Goal: Task Accomplishment & Management: Manage account settings

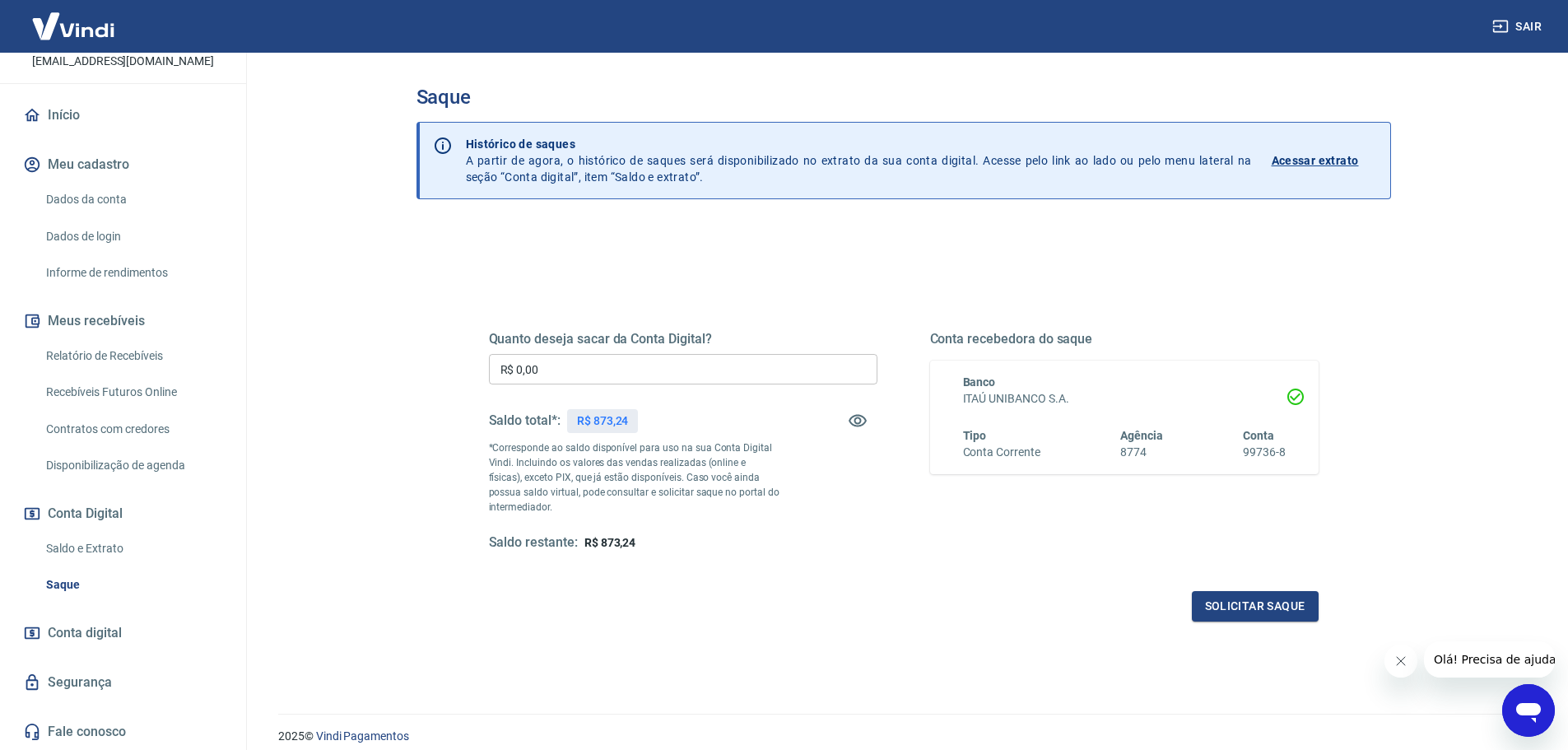
scroll to position [127, 0]
click at [106, 550] on link "Saldo e Extrato" at bounding box center [133, 548] width 187 height 34
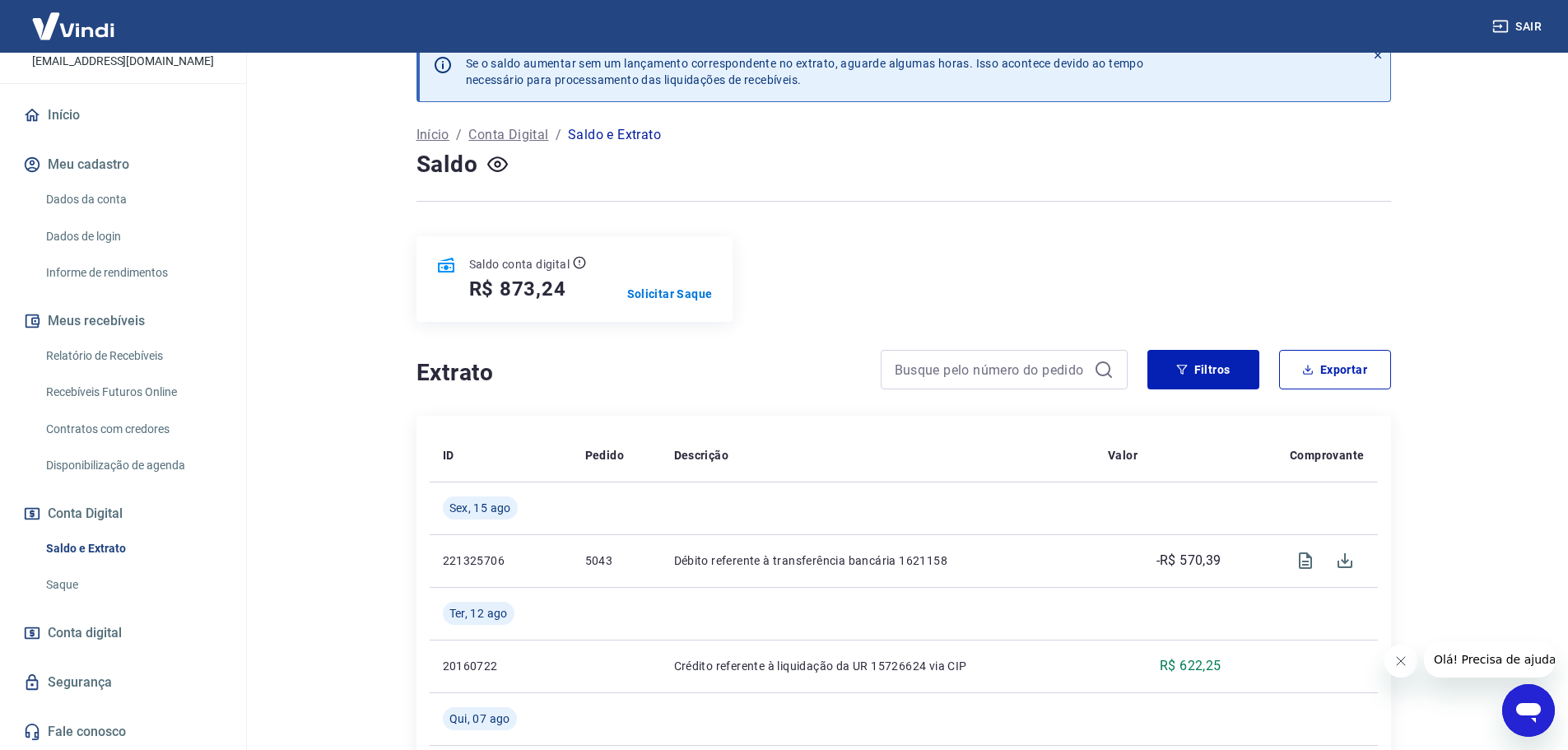
scroll to position [82, 0]
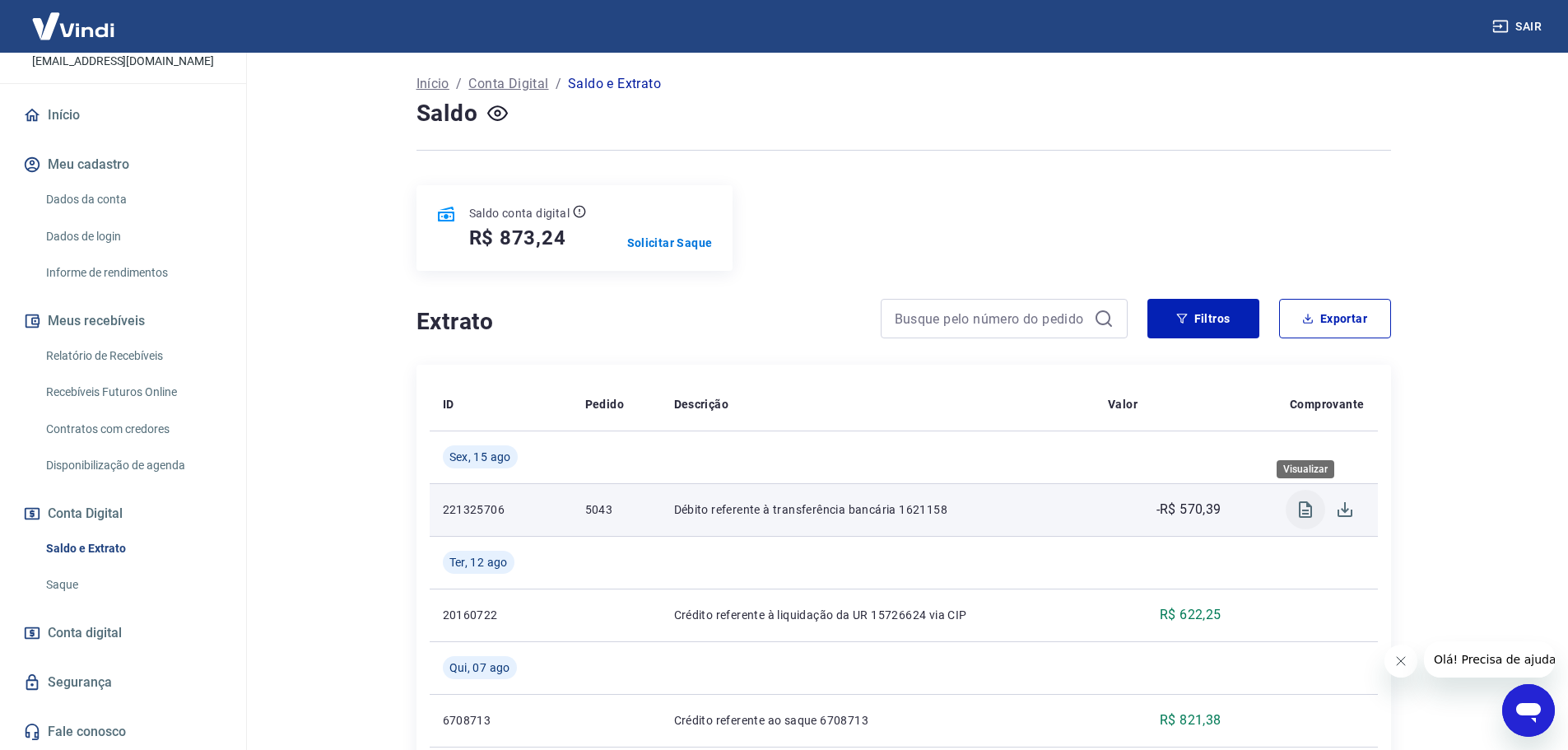
click at [1302, 510] on icon "Visualizar" at bounding box center [1305, 510] width 13 height 16
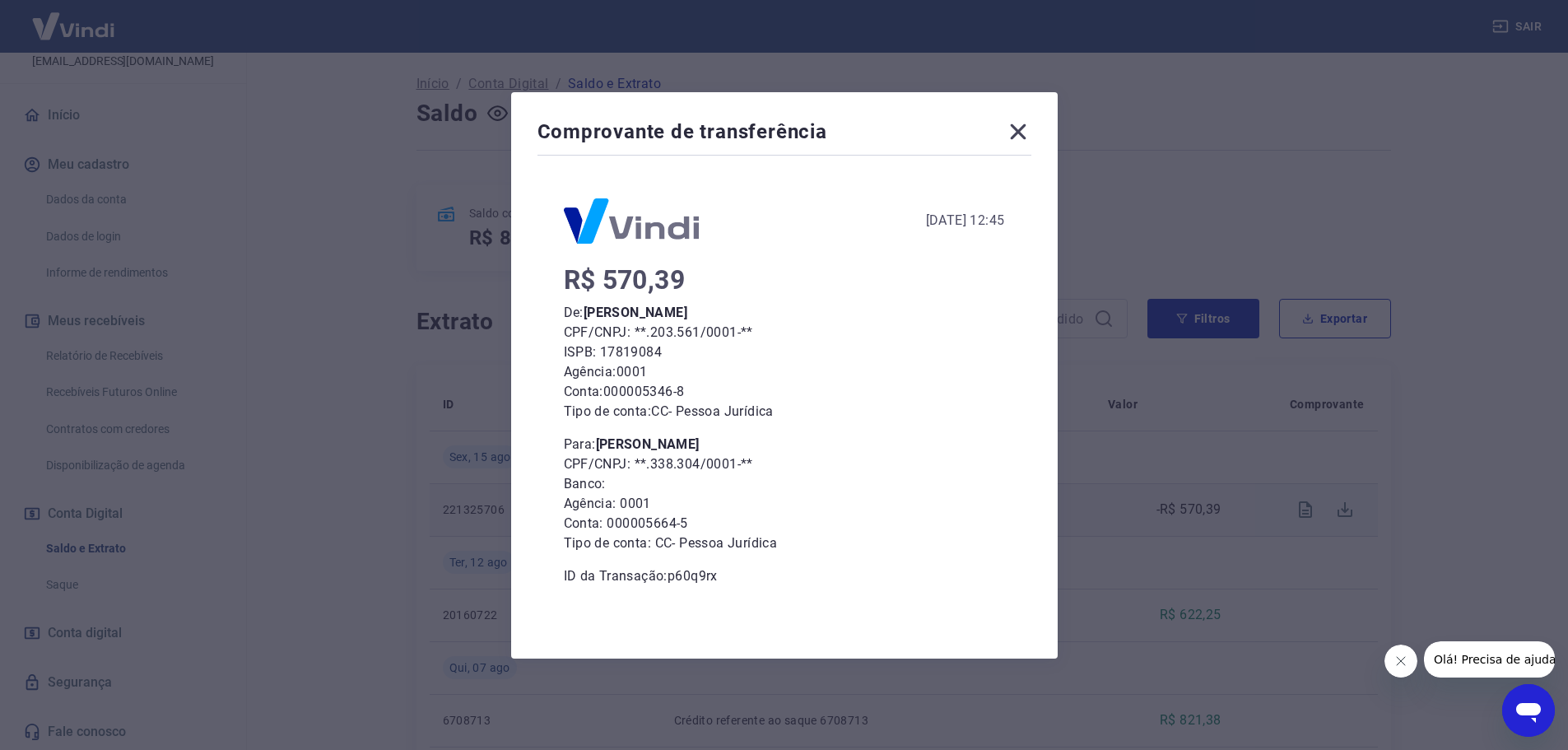
drag, startPoint x: 702, startPoint y: 409, endPoint x: 1456, endPoint y: 449, distance: 755.1
click at [1456, 449] on div "Comprovante de transferência 15 de Agosto de 2025, 12:45 R$ 570,39 De: ELIANGEL…" at bounding box center [784, 375] width 1568 height 750
click at [1024, 134] on icon at bounding box center [1019, 132] width 26 height 26
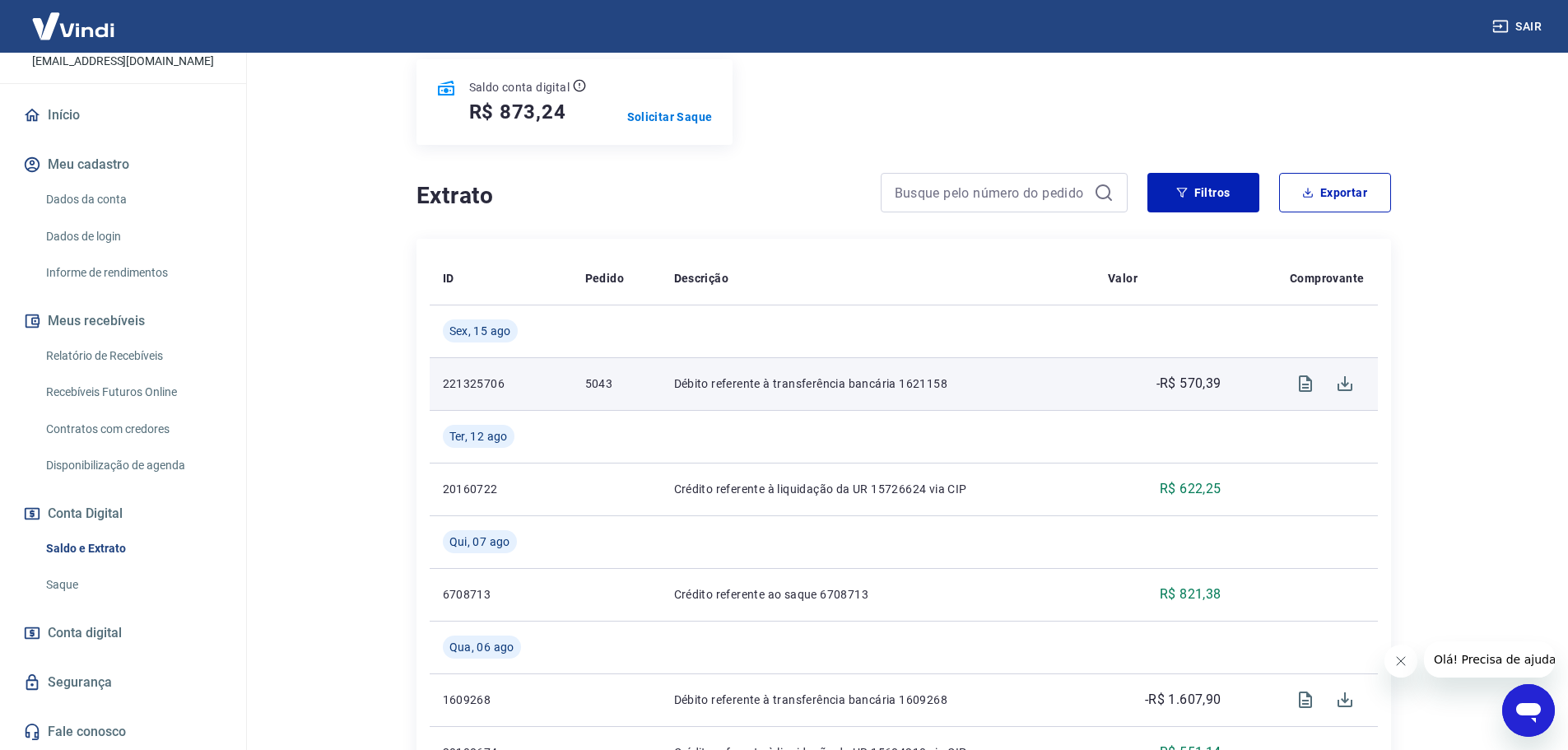
scroll to position [247, 0]
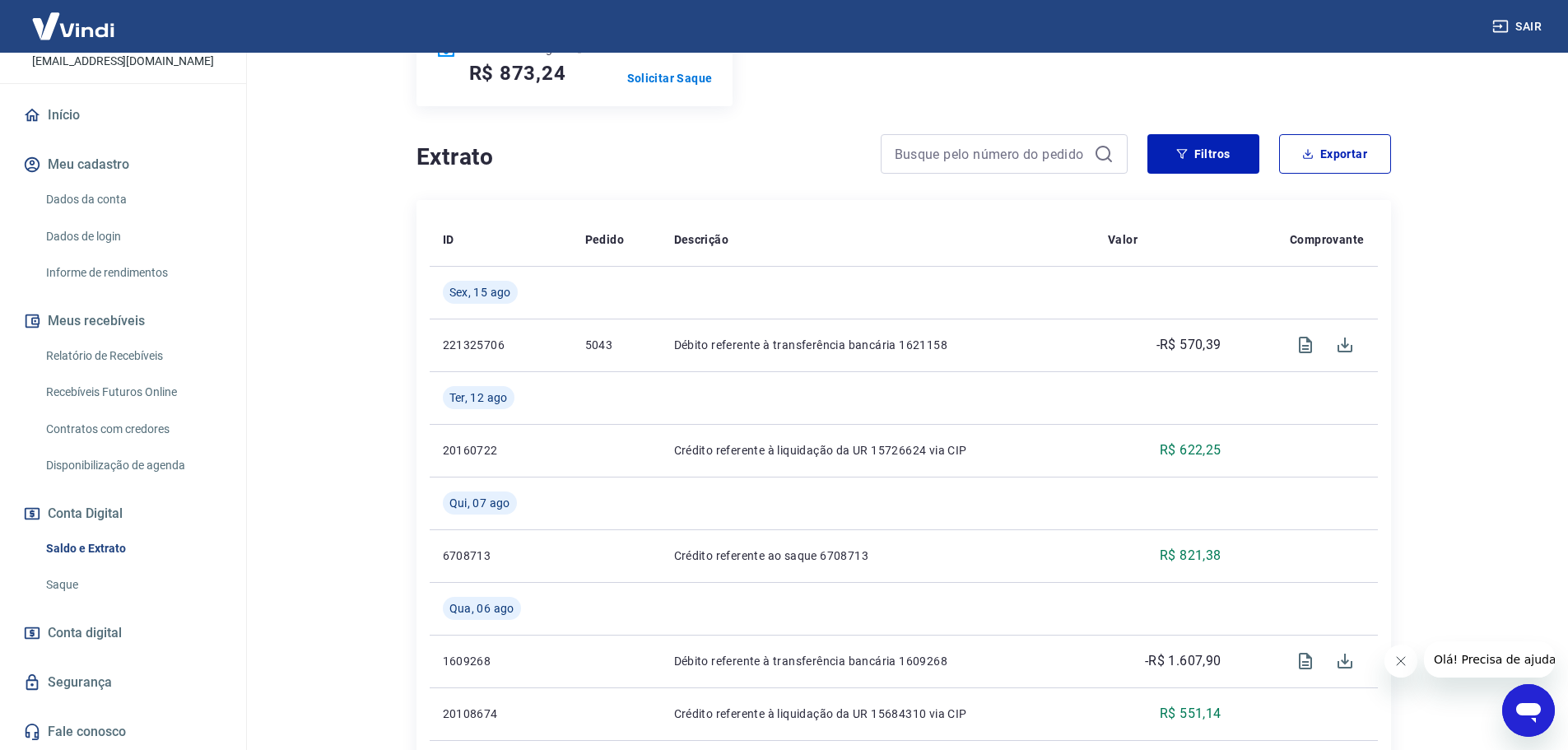
click at [1526, 709] on icon "Abrir janela de mensagens" at bounding box center [1528, 713] width 25 height 20
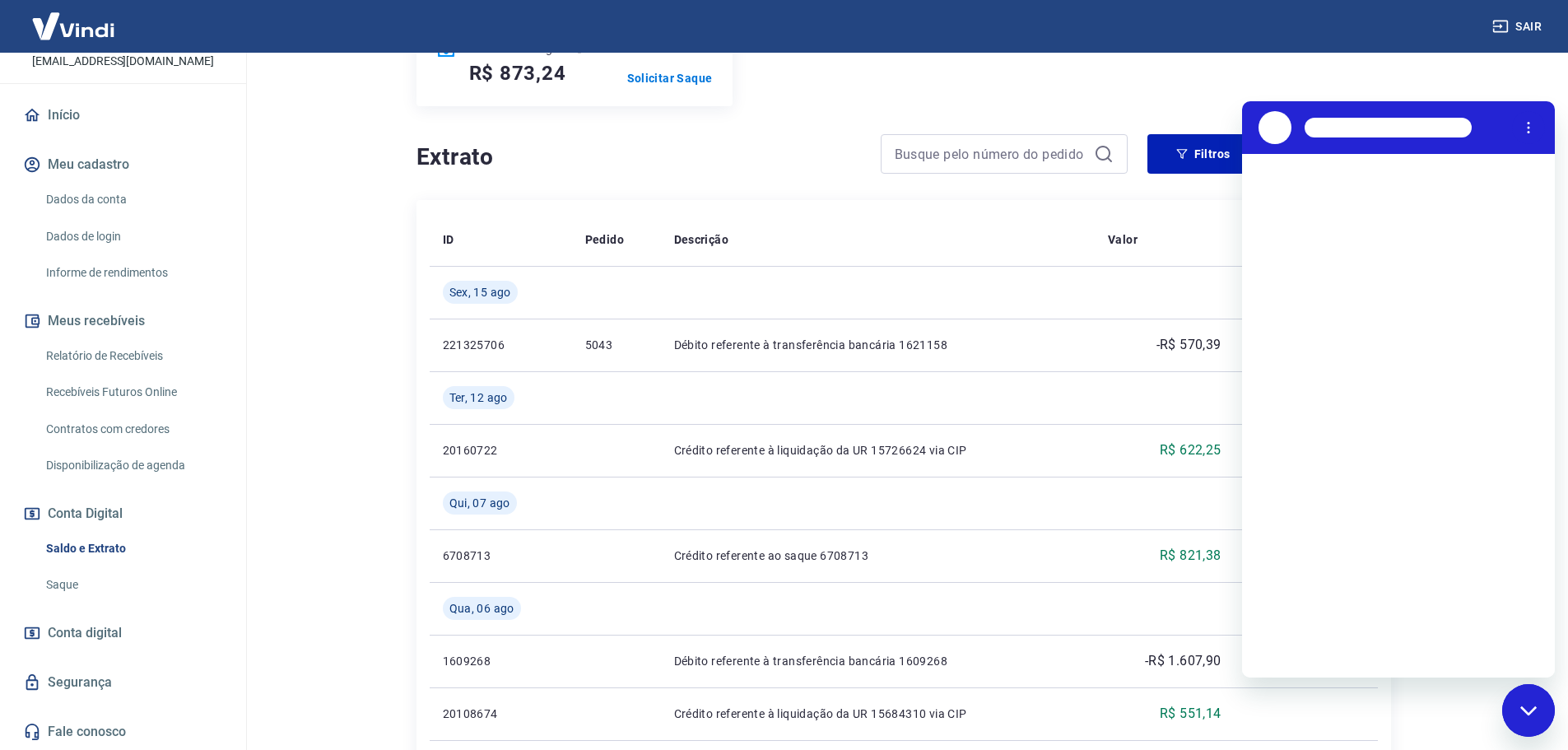
scroll to position [0, 0]
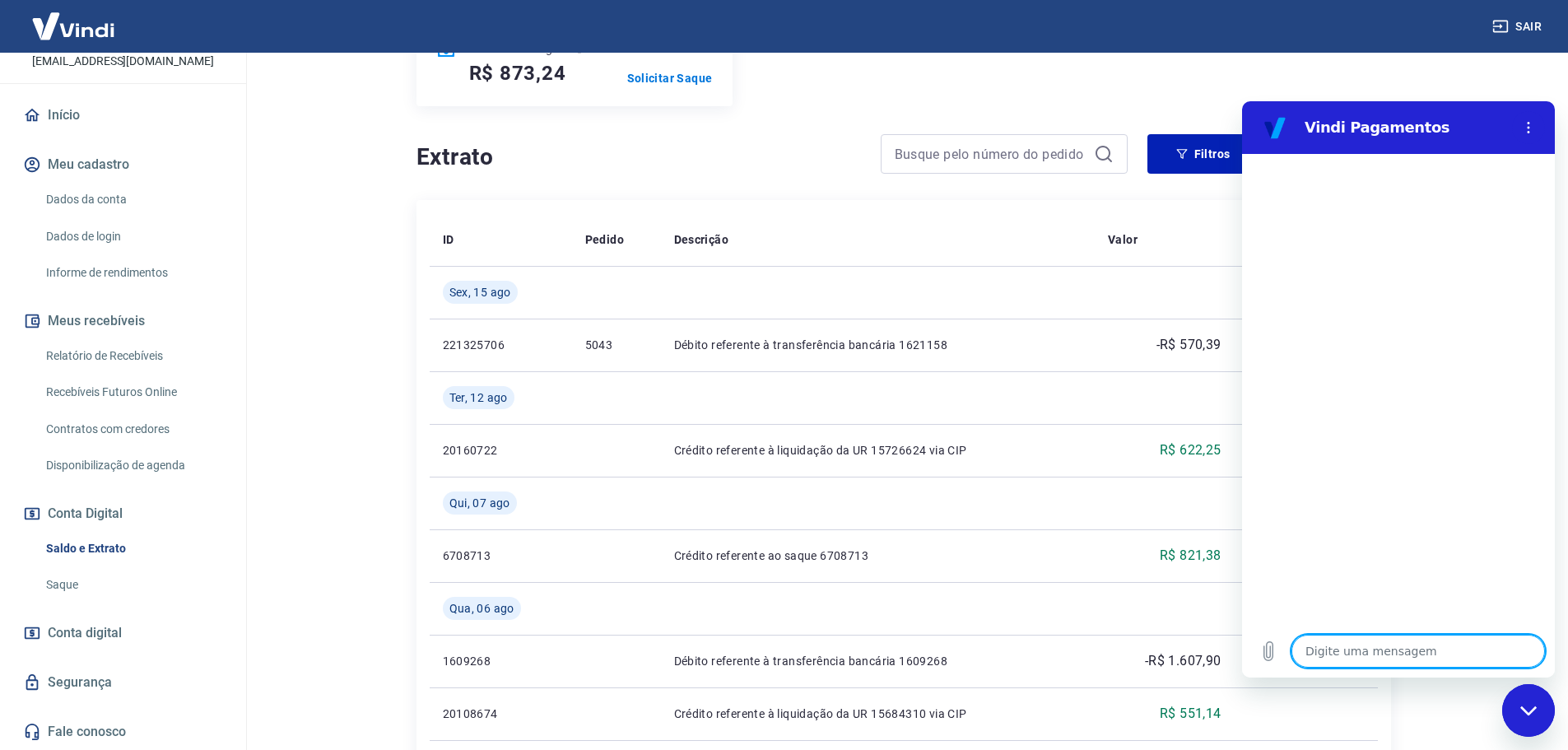
click at [1352, 645] on textarea at bounding box center [1418, 651] width 254 height 33
type textarea "b"
type textarea "x"
type textarea "bO"
type textarea "x"
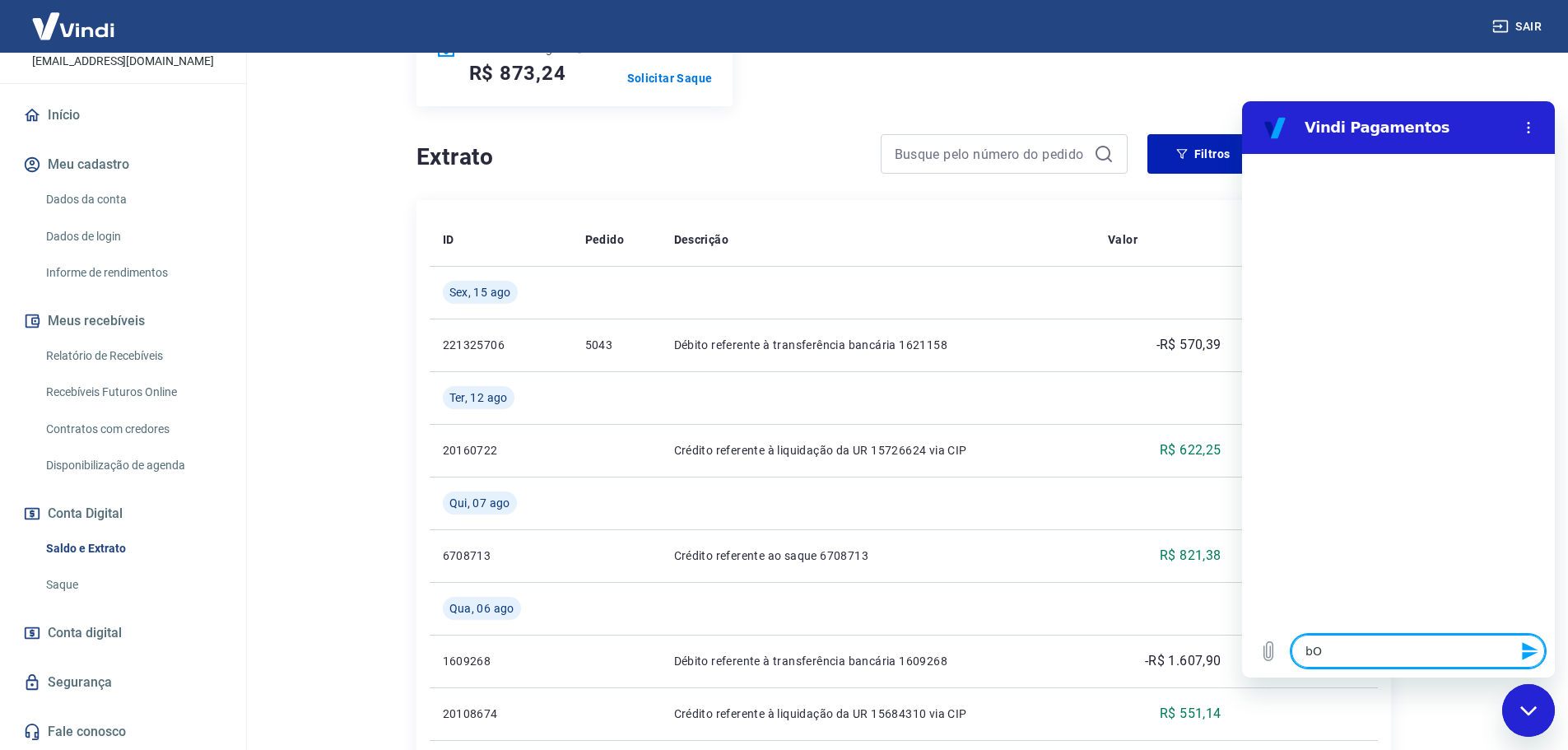
type textarea "bOA"
type textarea "x"
type textarea "bOA"
type textarea "x"
type textarea "bOA"
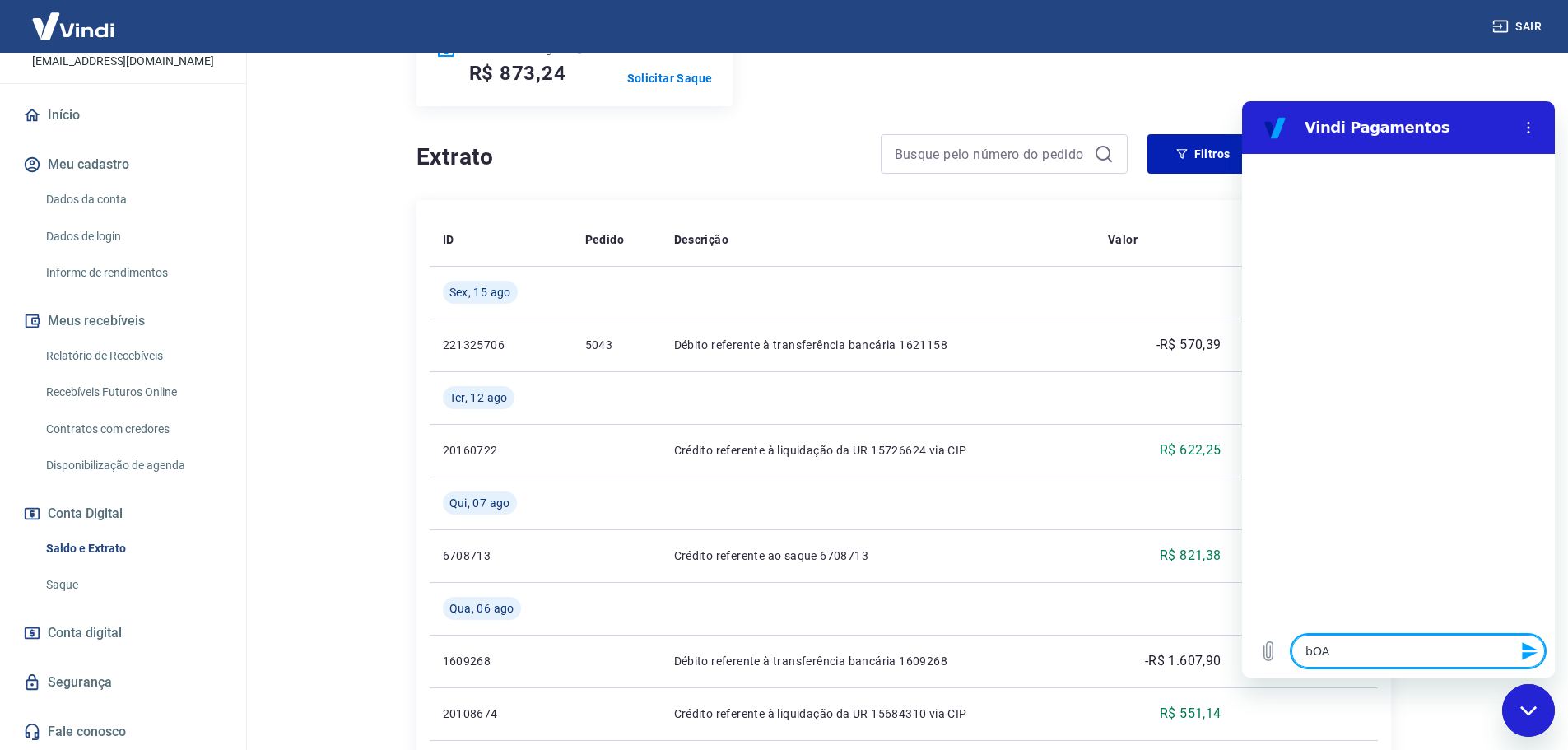
type textarea "x"
type textarea "bO"
type textarea "x"
type textarea "b"
type textarea "x"
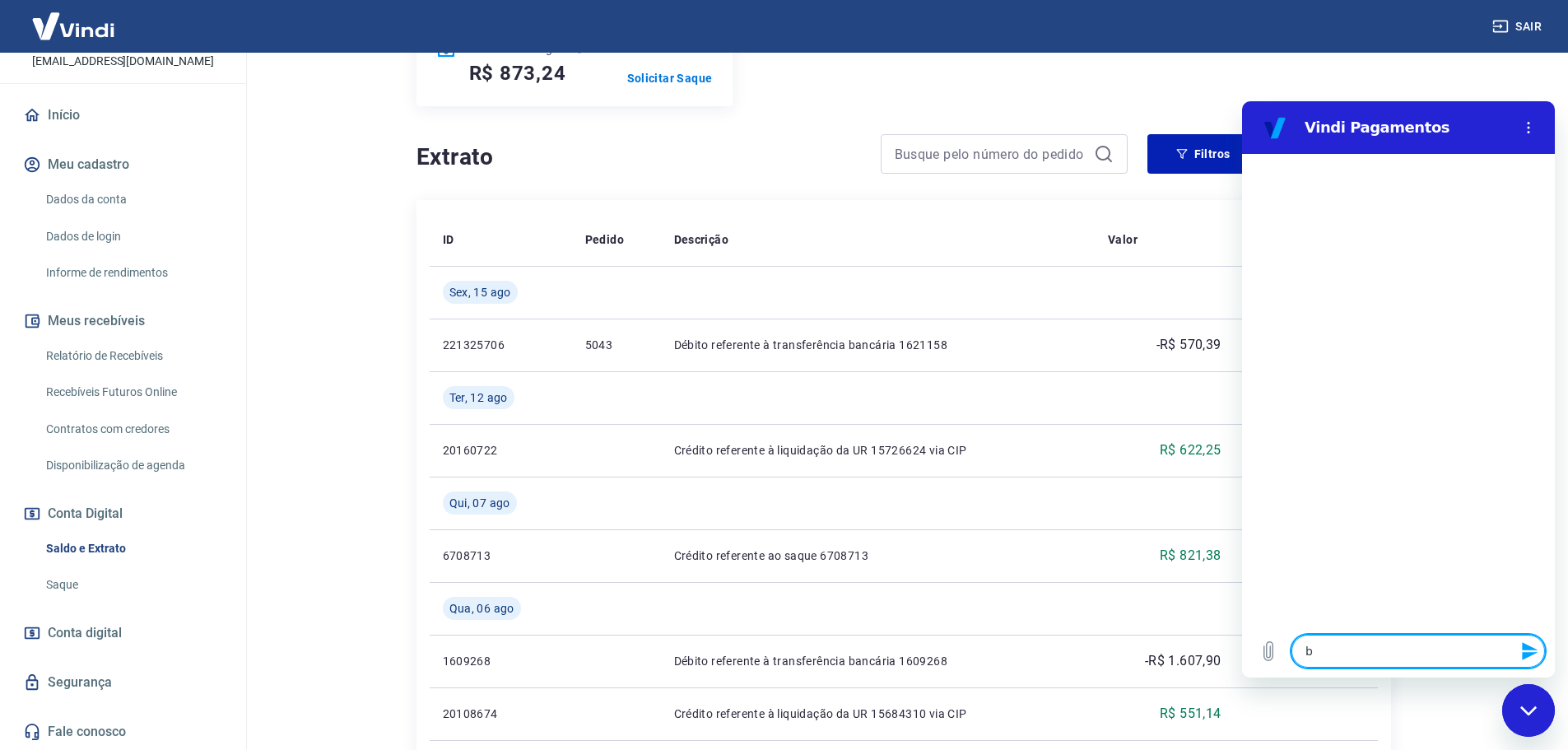
type textarea "x"
type textarea "b"
type textarea "x"
type textarea "bo"
type textarea "x"
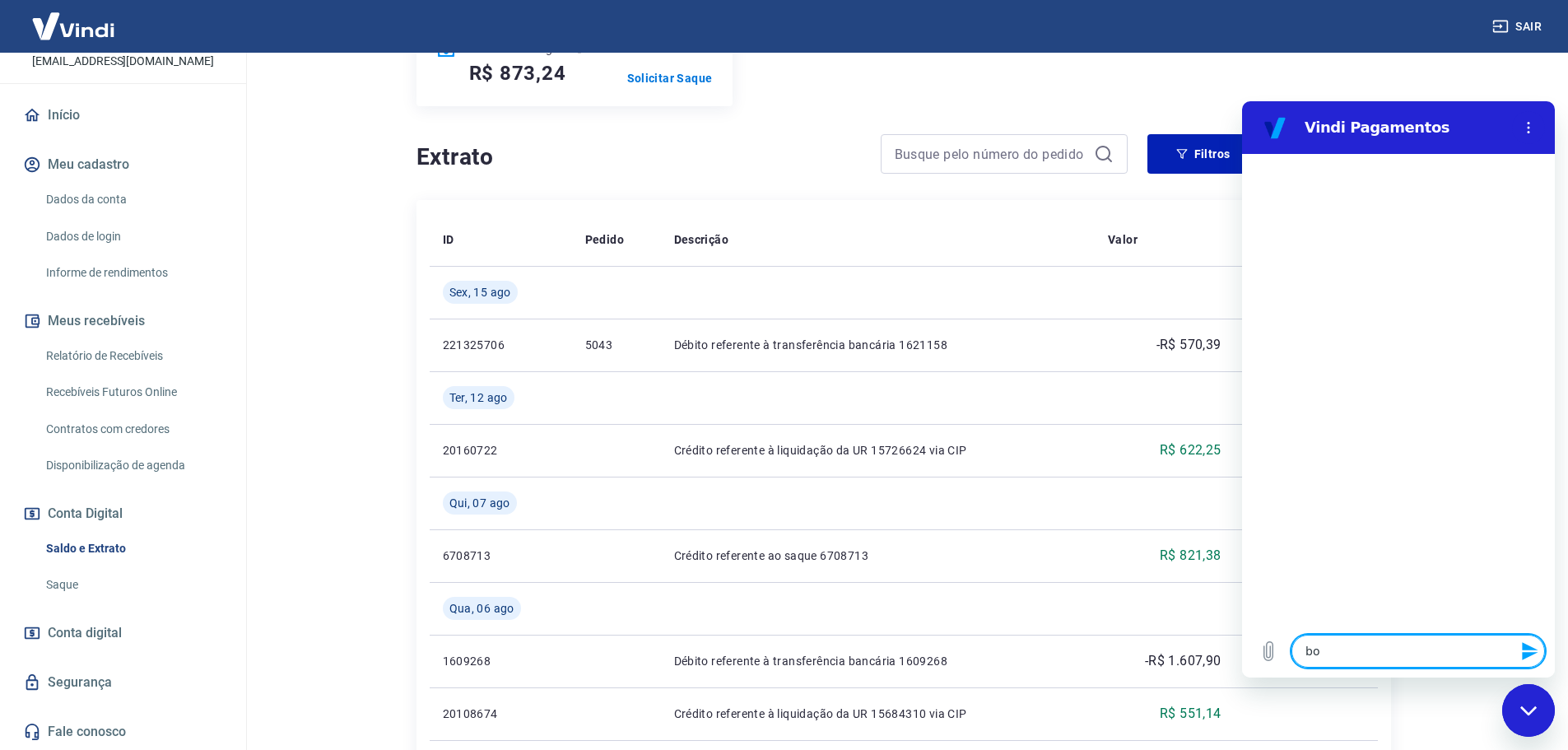
type textarea "b"
type textarea "x"
type textarea "B"
type textarea "x"
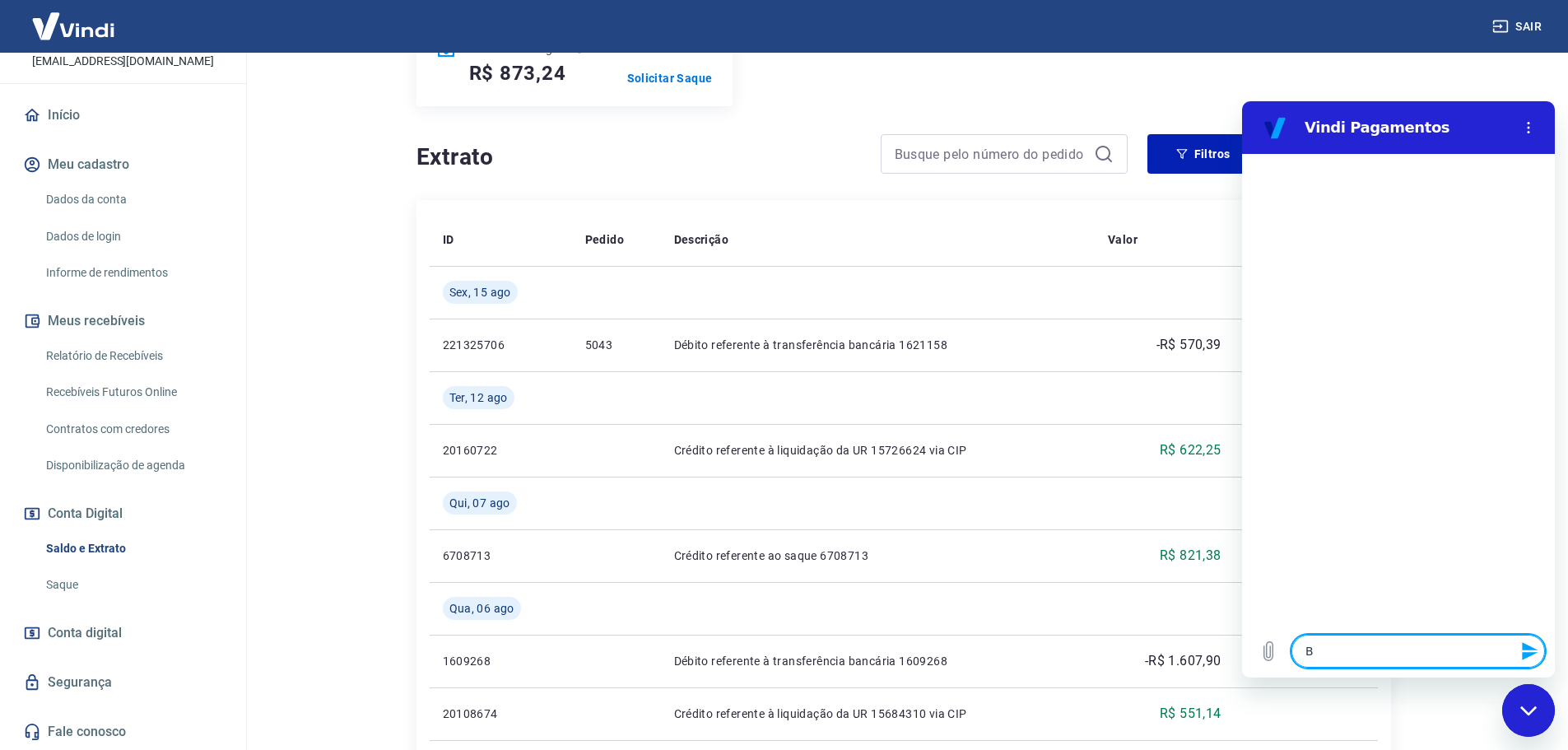
type textarea "Bo"
type textarea "x"
type textarea "Boa"
type textarea "x"
type textarea "Boa"
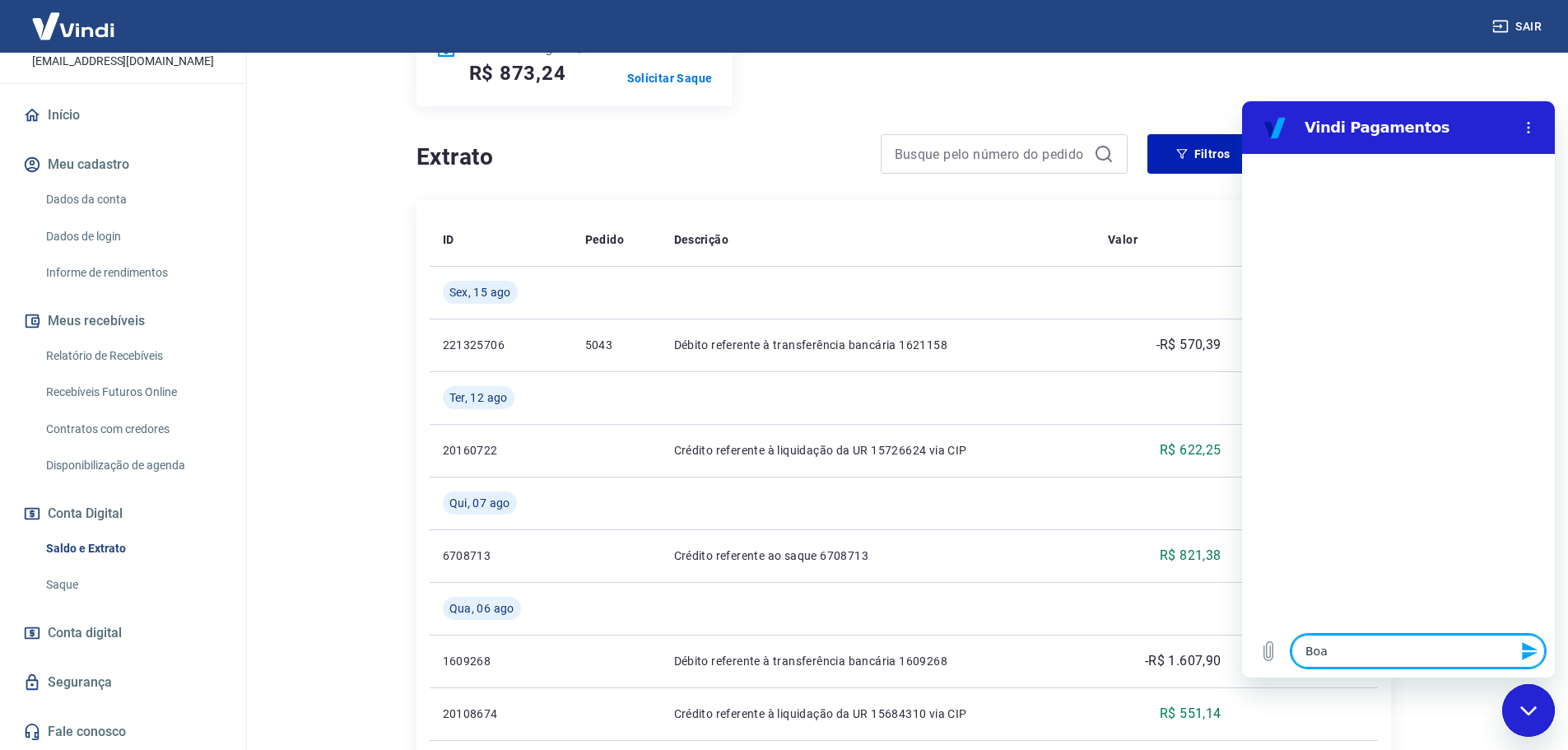
type textarea "x"
type textarea "Boa n"
type textarea "x"
type textarea "Boa no"
type textarea "x"
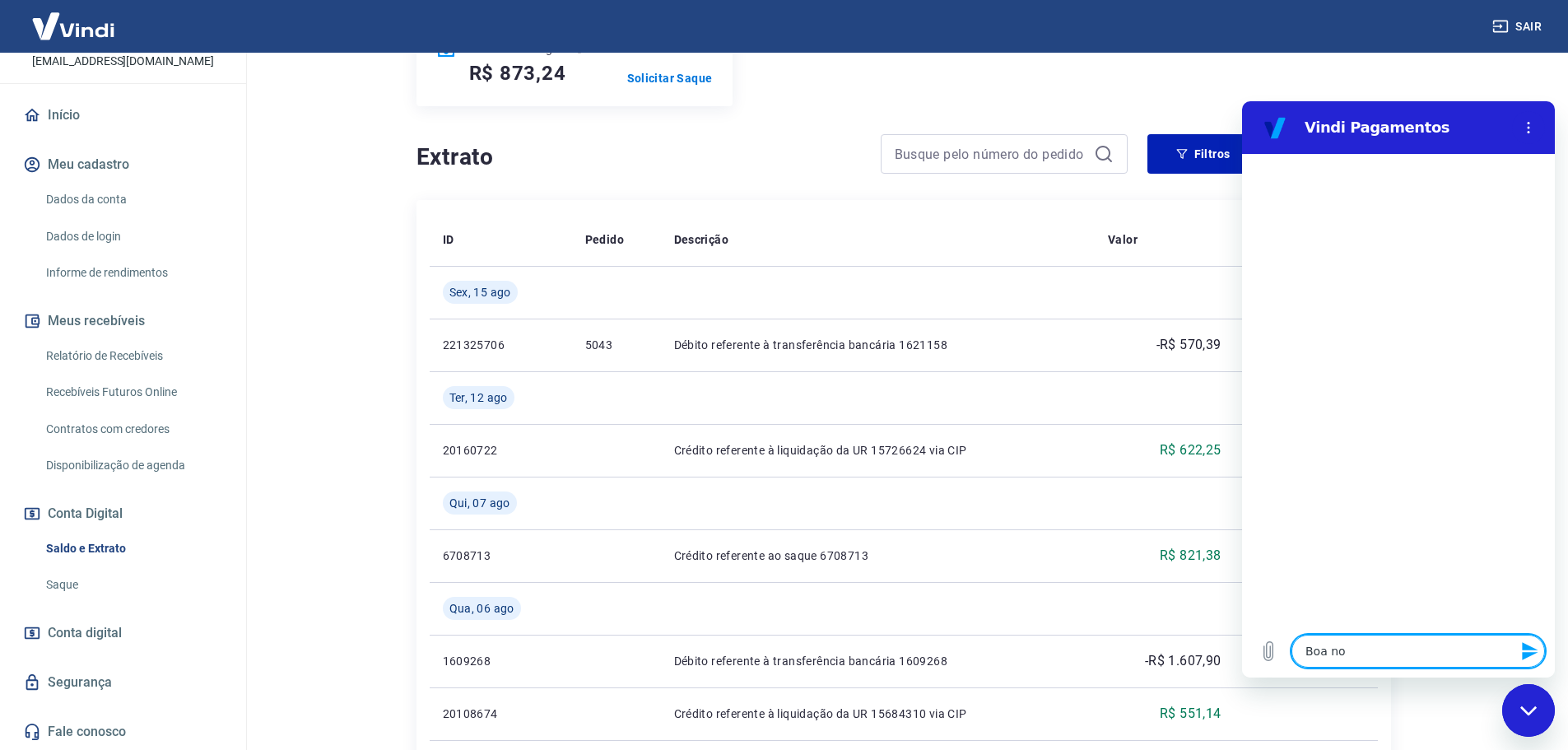
type textarea "Boa noi"
type textarea "x"
type textarea "Boa noit"
type textarea "x"
type textarea "Boa noite"
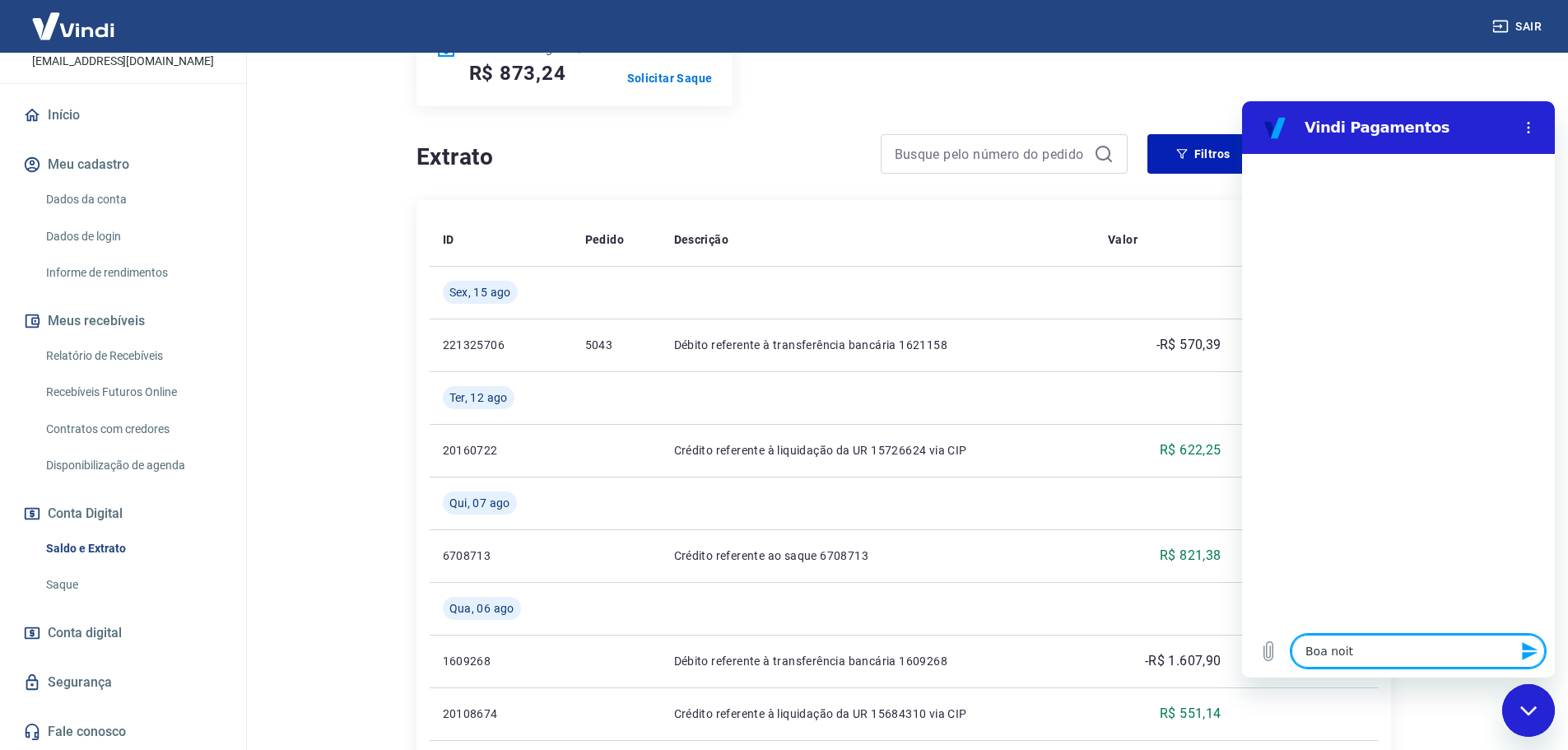
type textarea "x"
type textarea "Boa noite"
type textarea "x"
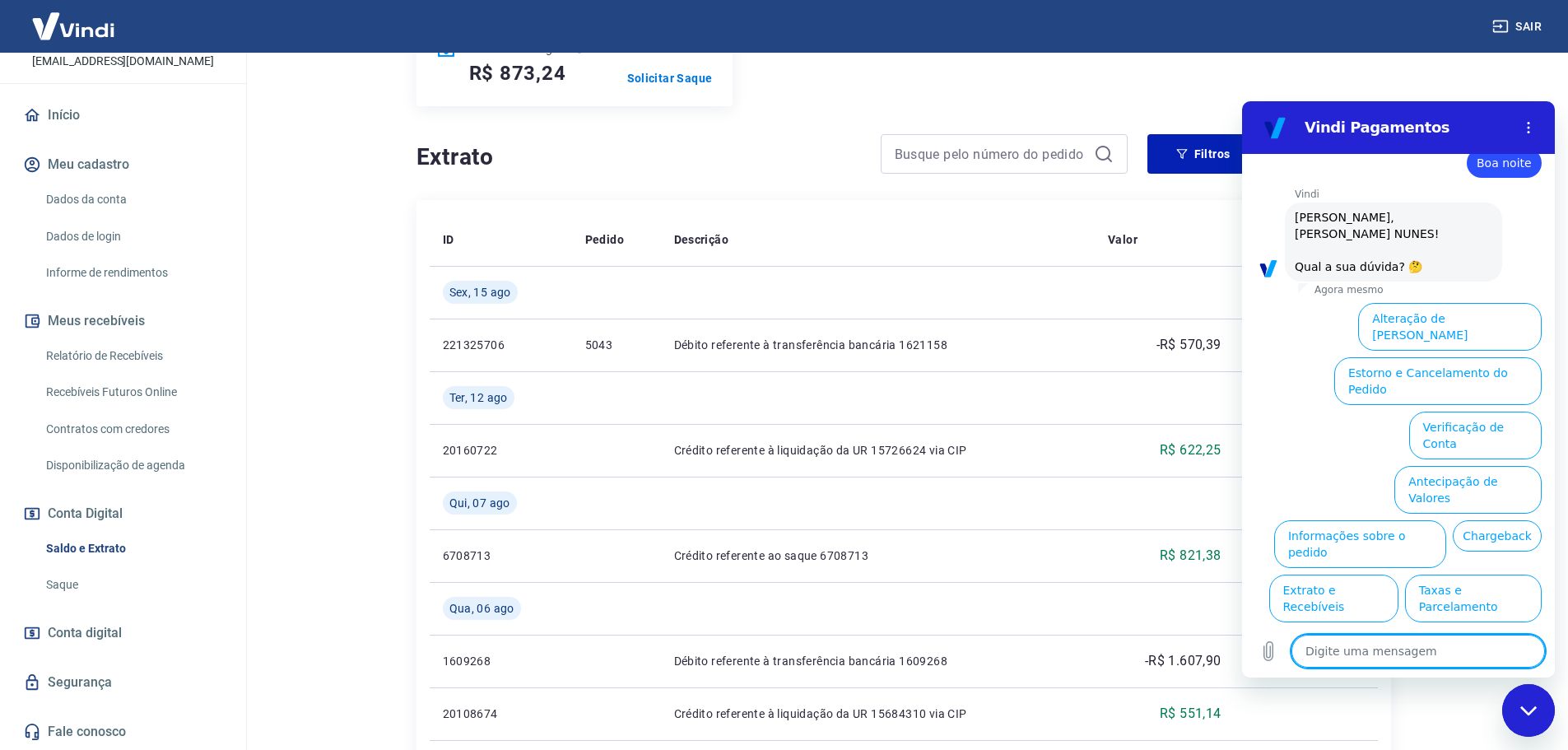
scroll to position [389, 0]
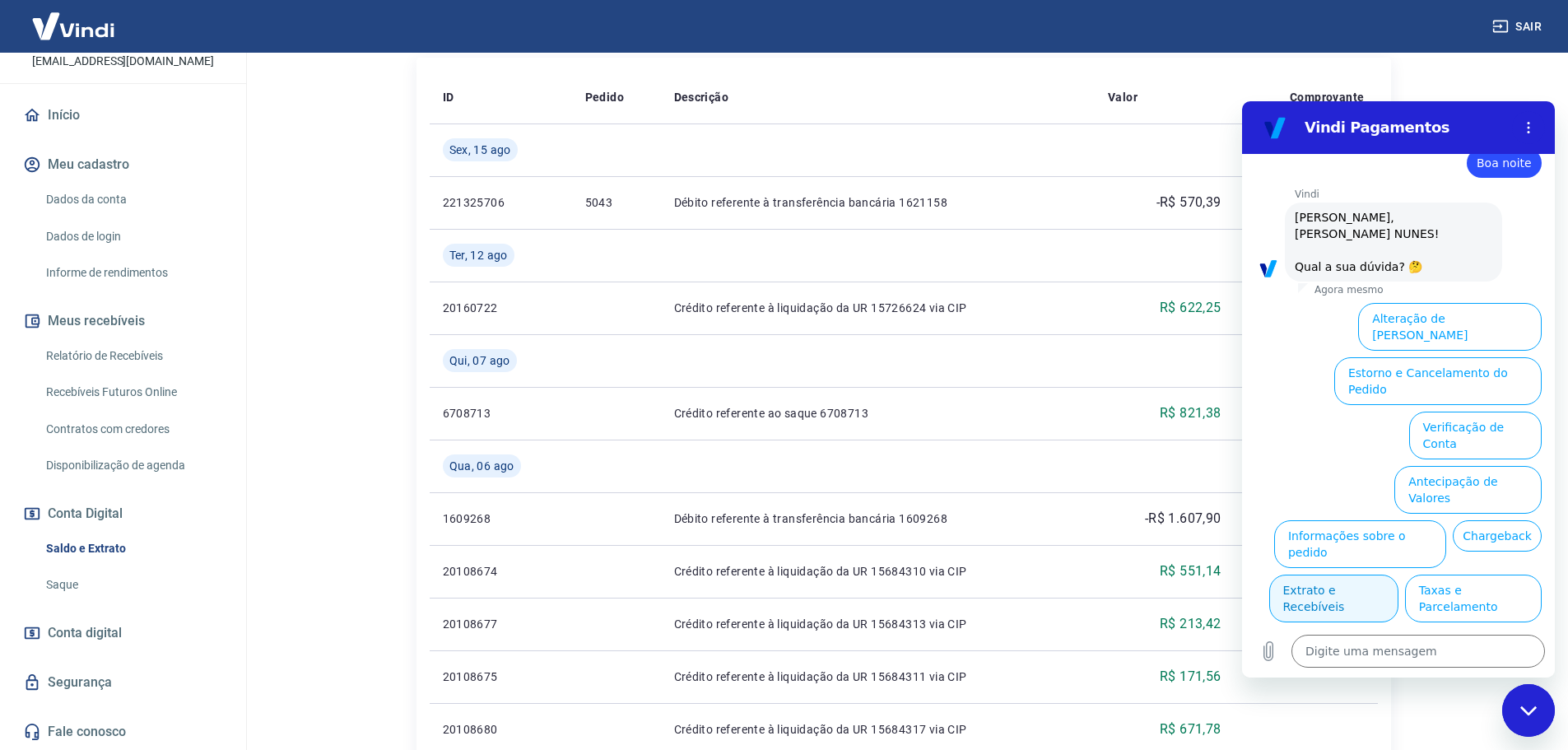
click at [1398, 575] on button "Extrato e Recebíveis" at bounding box center [1333, 599] width 129 height 48
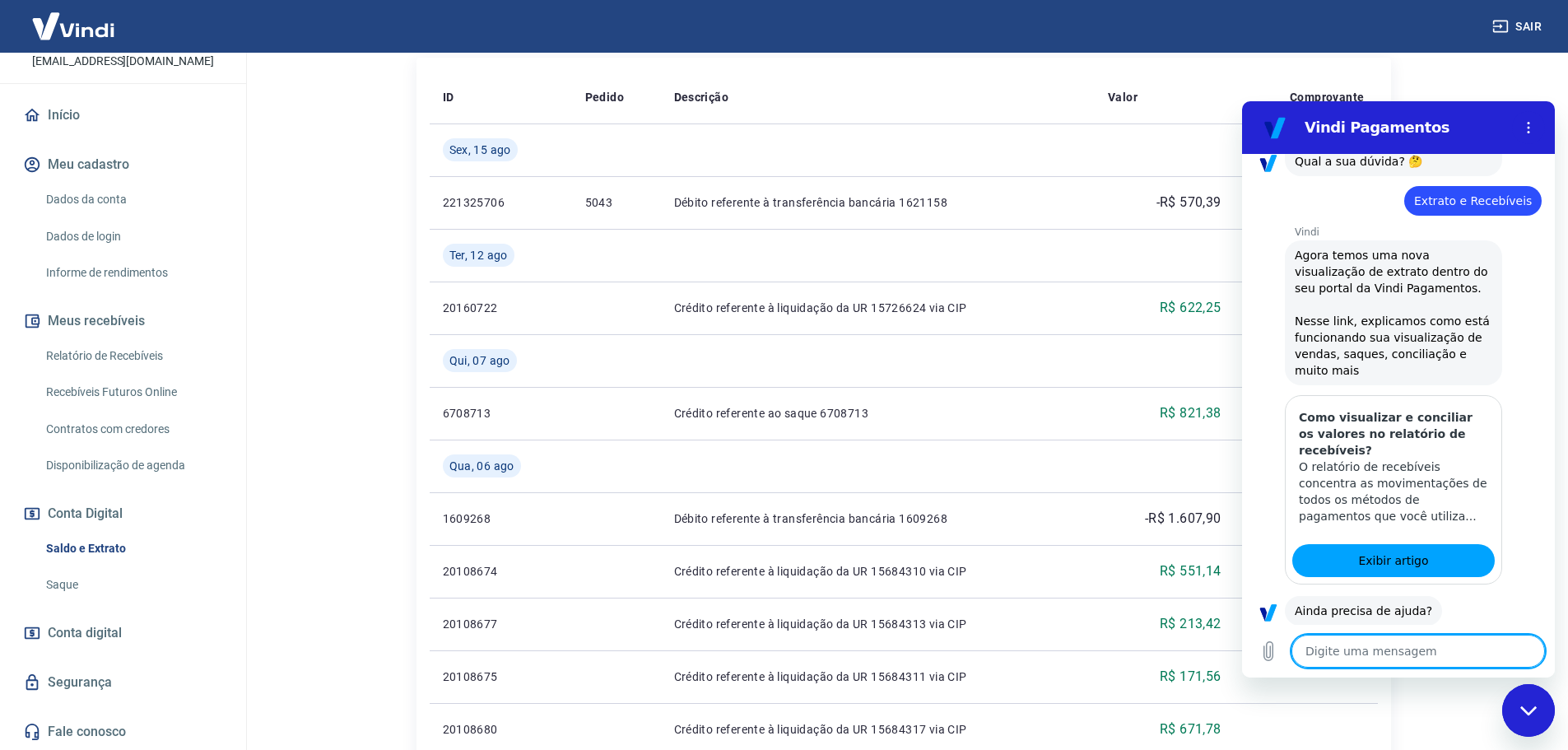
scroll to position [185, 0]
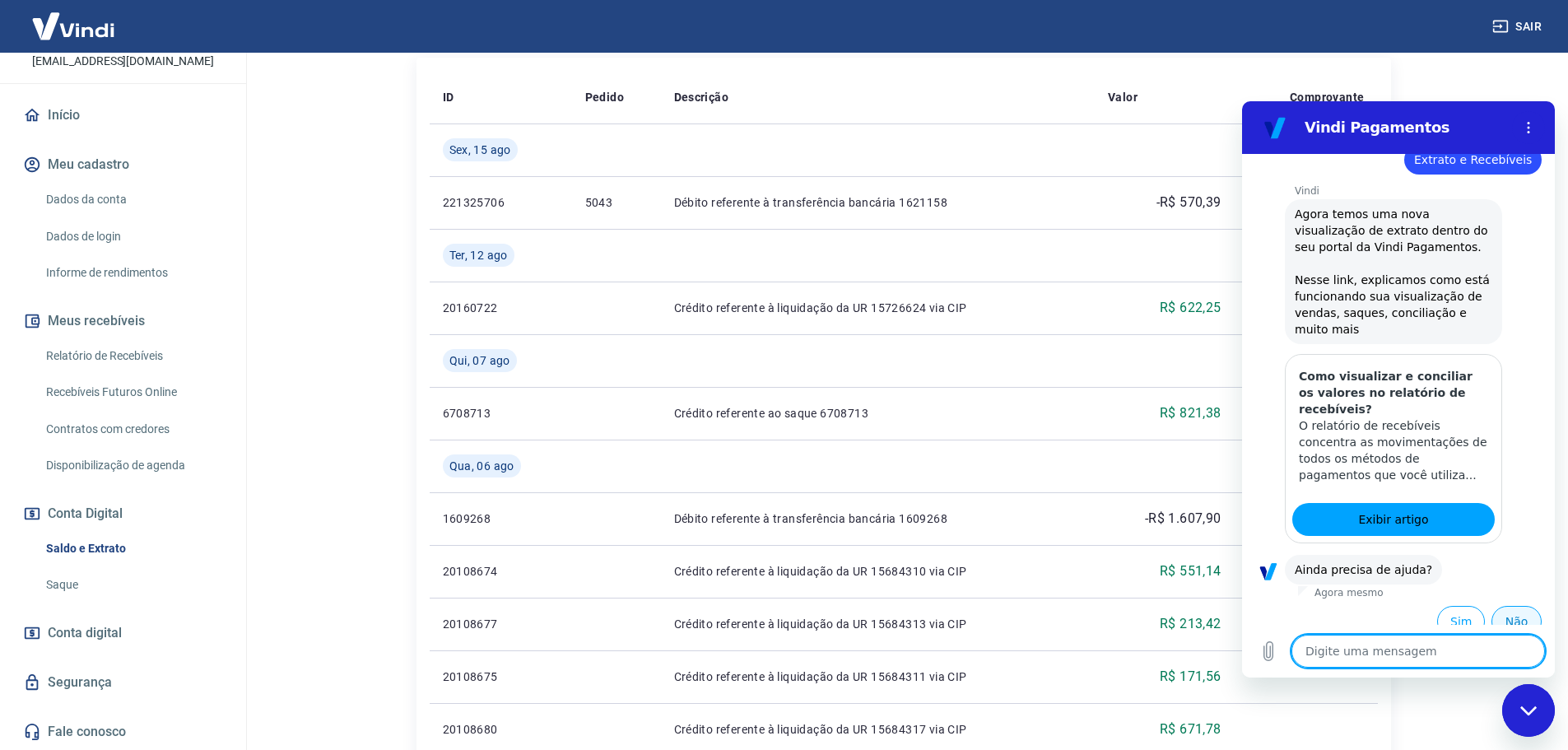
click at [1512, 608] on button "Não" at bounding box center [1516, 622] width 50 height 31
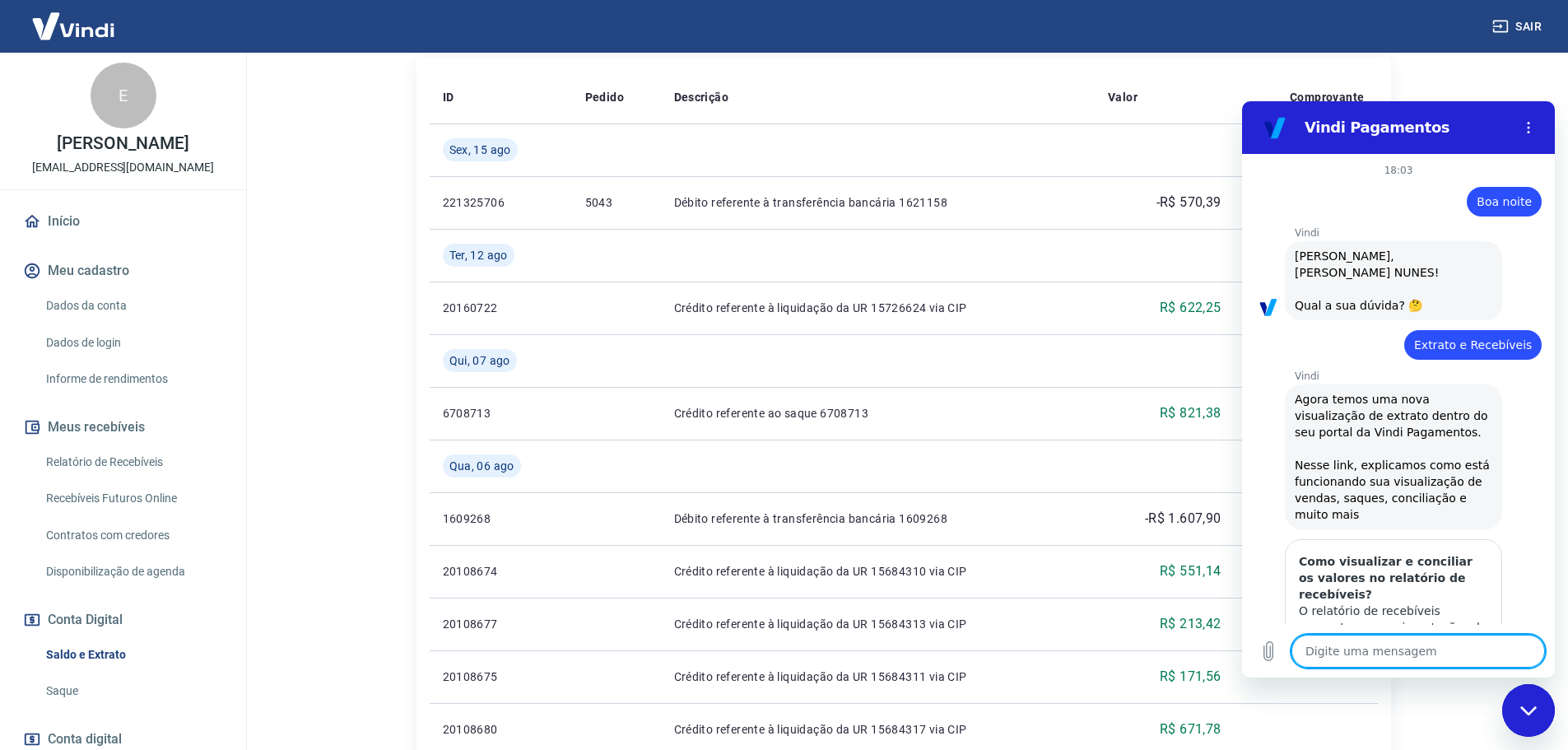
scroll to position [0, 0]
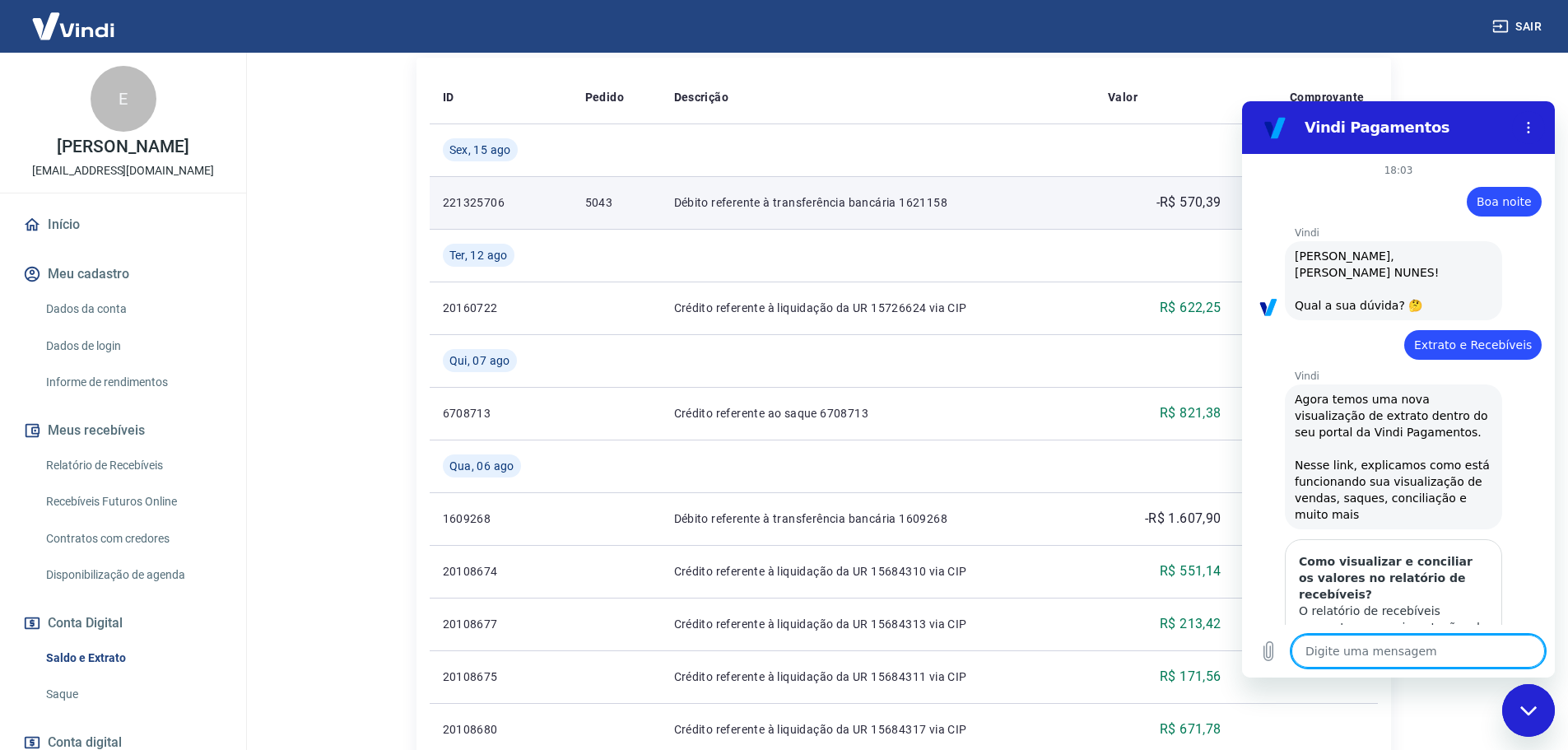
click at [996, 193] on td "Débito referente à transferência bancária 1621158" at bounding box center [878, 203] width 434 height 53
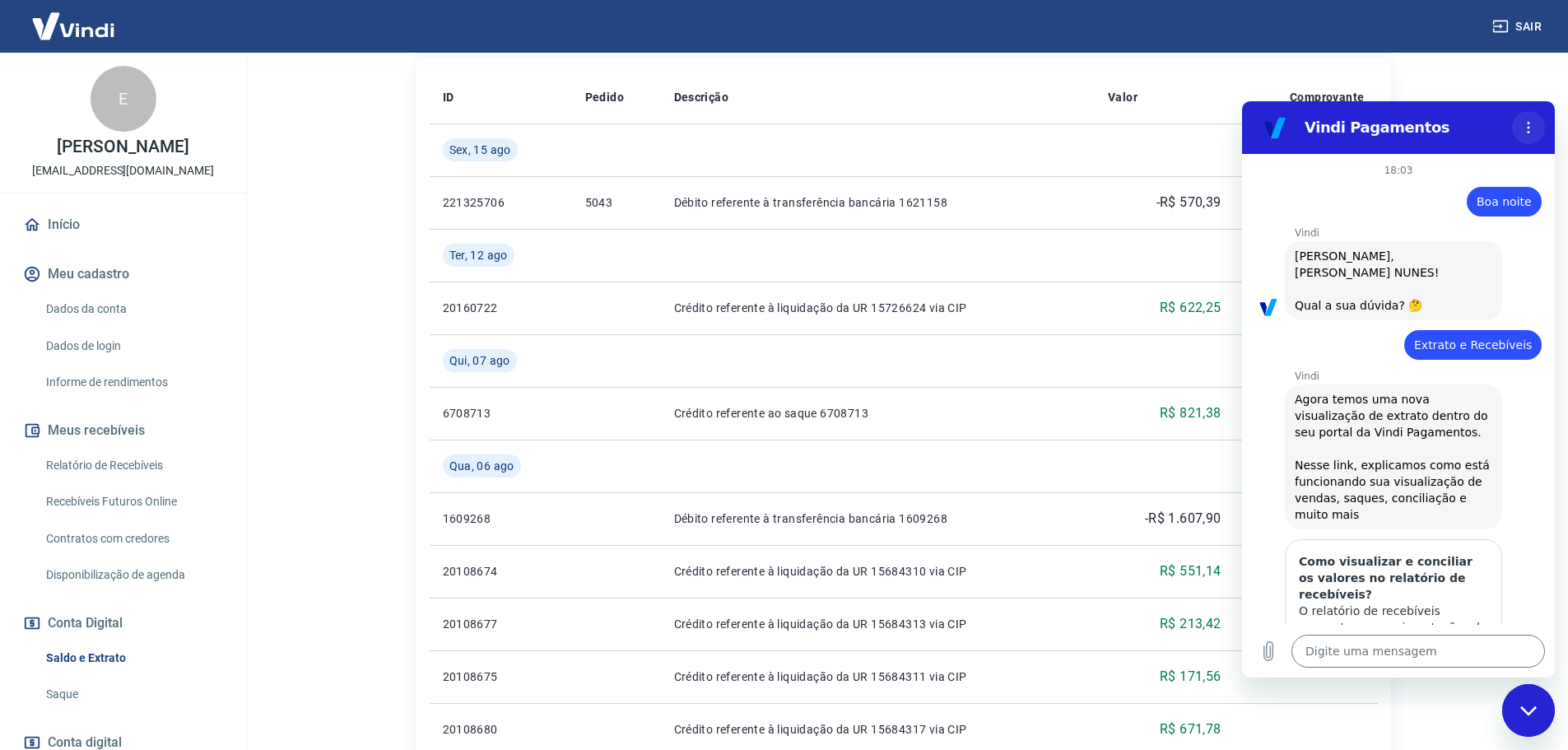
click at [1528, 126] on icon "Menu de opções" at bounding box center [1528, 128] width 13 height 13
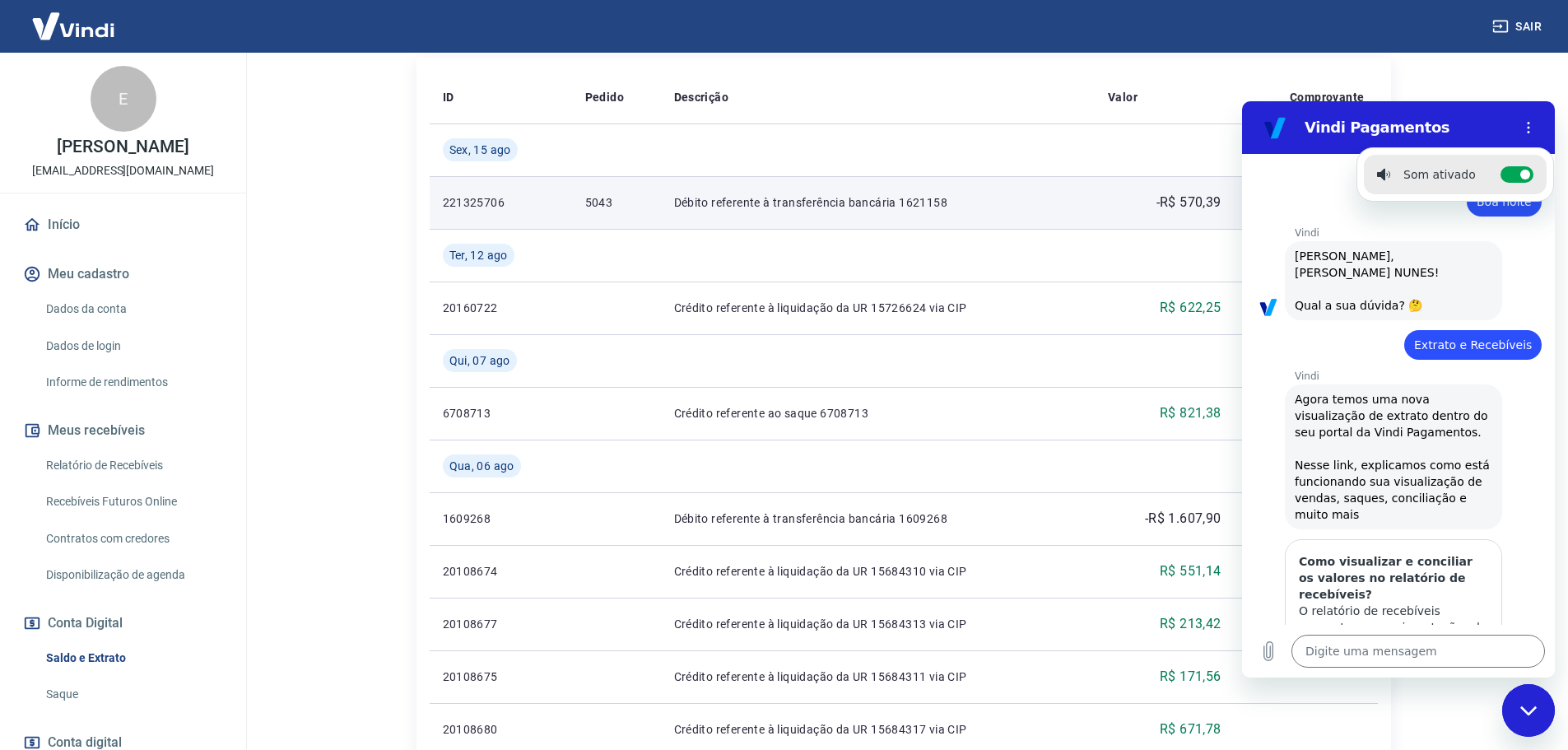
click at [1152, 186] on td "-R$ 570,39" at bounding box center [1165, 203] width 140 height 53
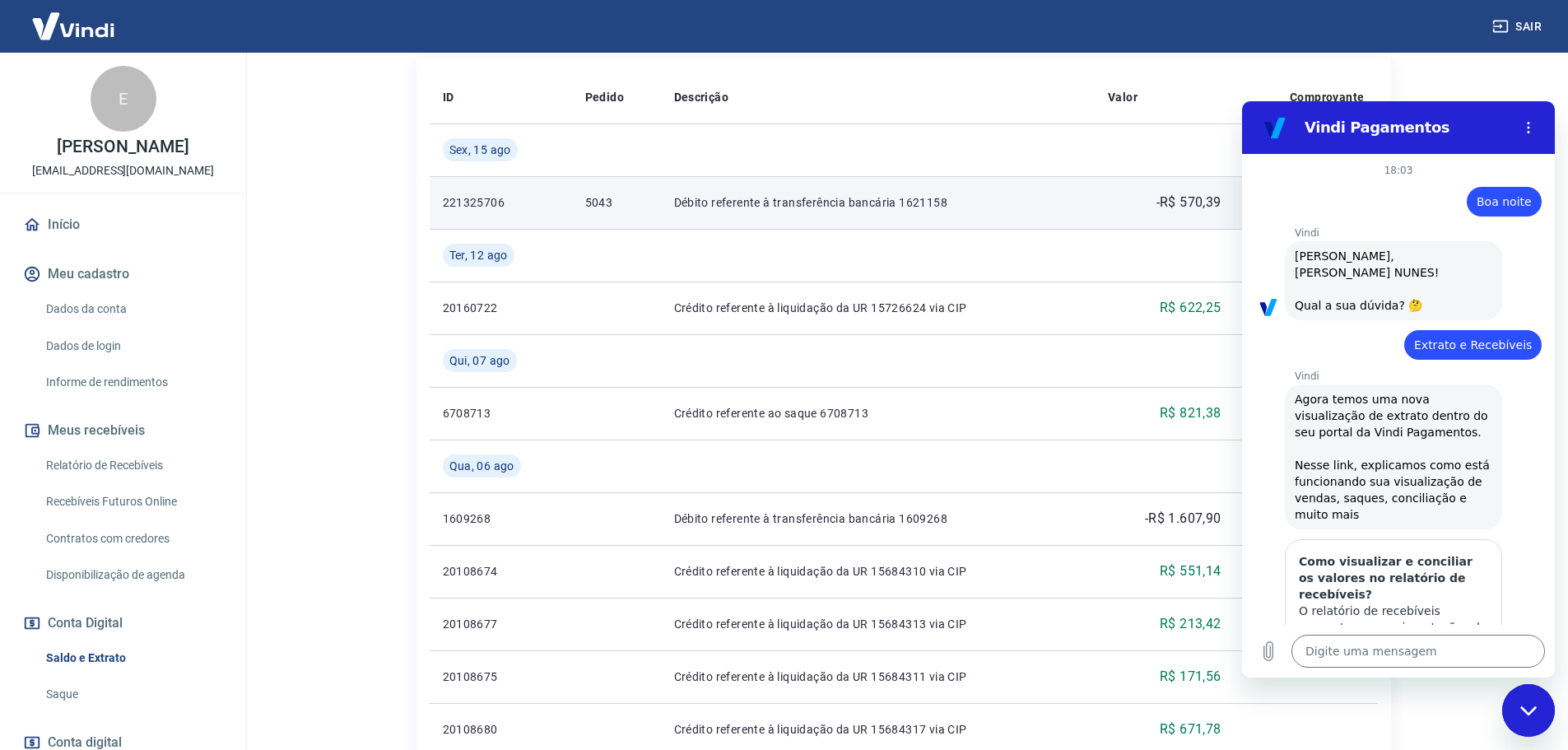
click at [1099, 213] on td "-R$ 570,39" at bounding box center [1165, 203] width 140 height 53
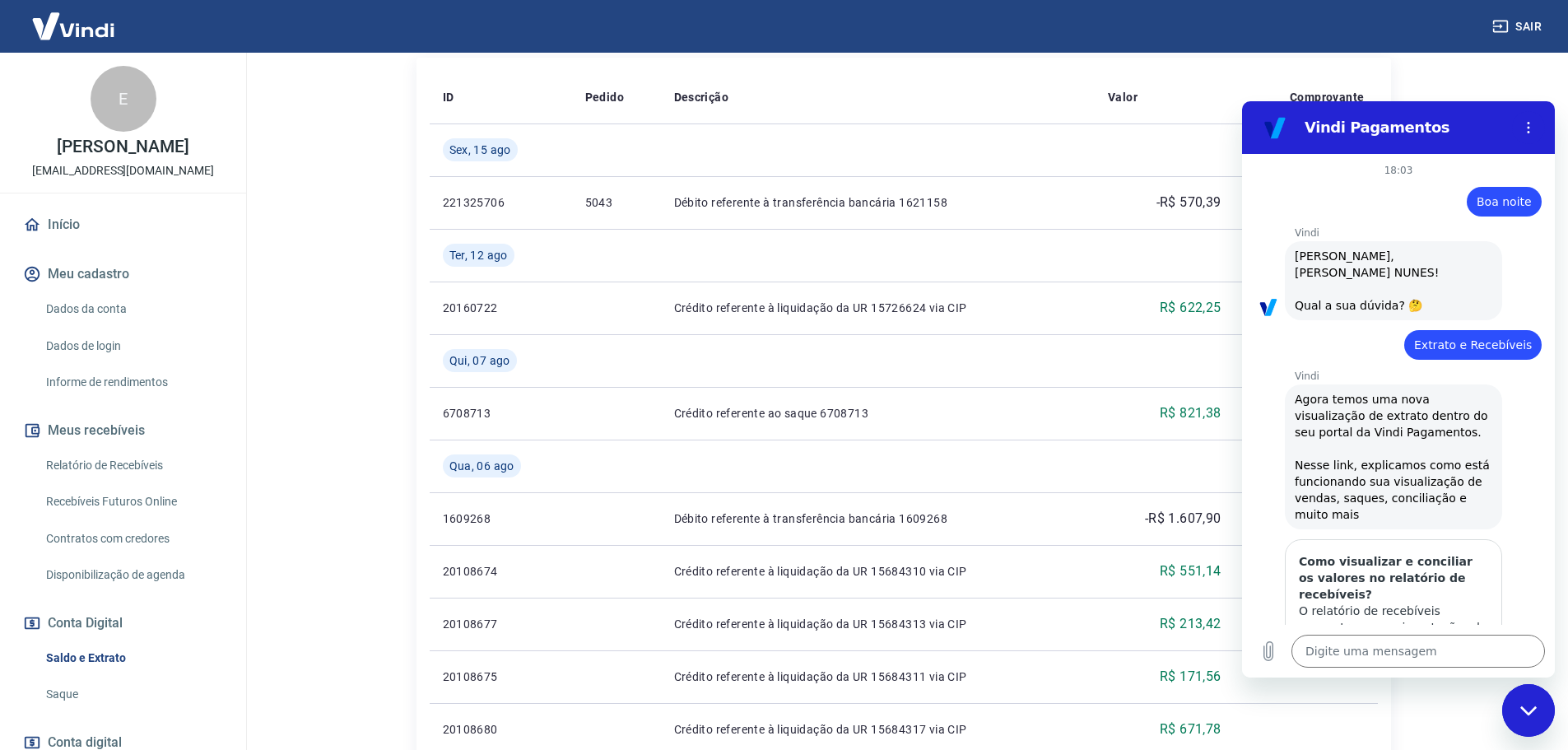
click at [1531, 709] on icon "Fechar janela de mensagens" at bounding box center [1528, 710] width 17 height 11
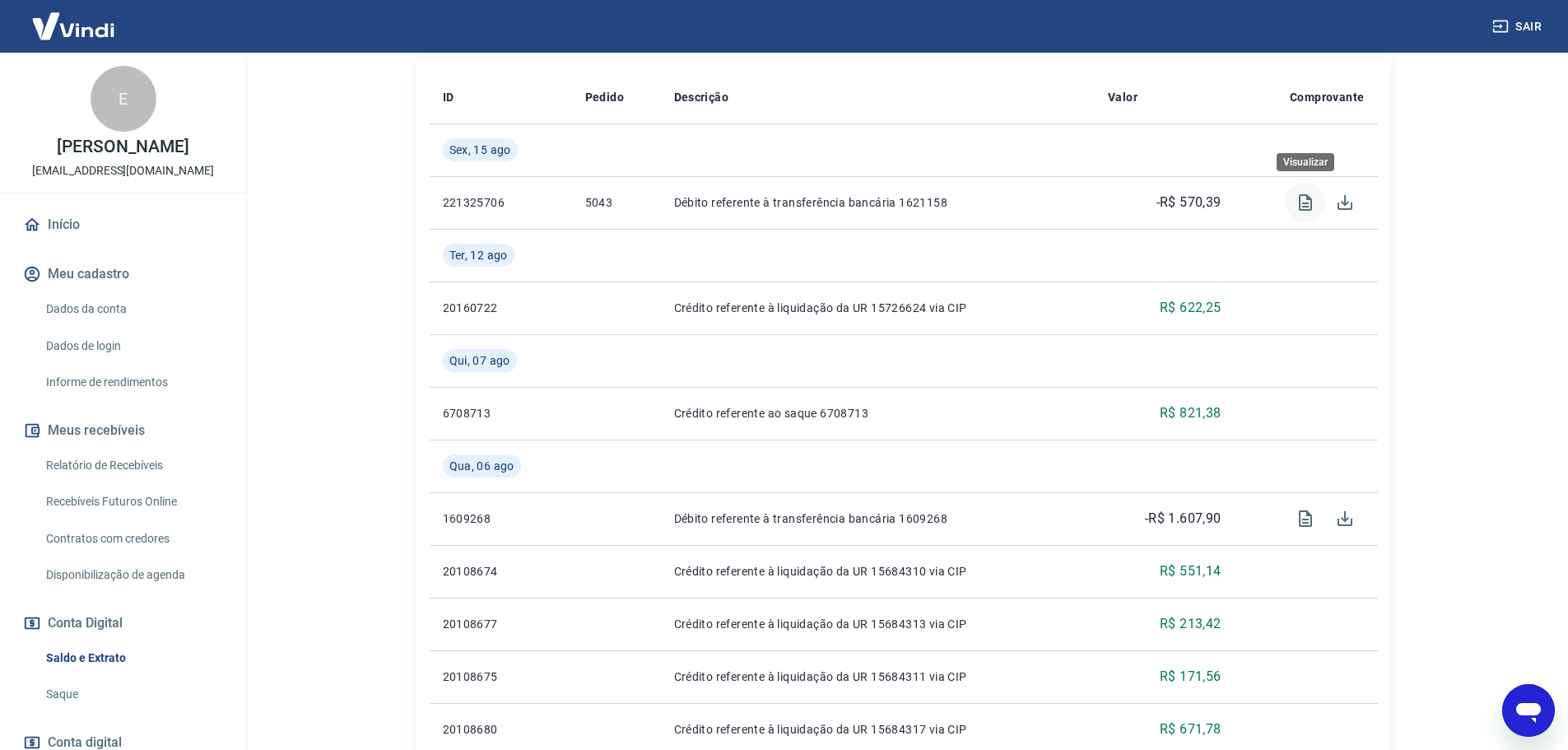
click at [1308, 201] on icon "Visualizar" at bounding box center [1305, 203] width 20 height 20
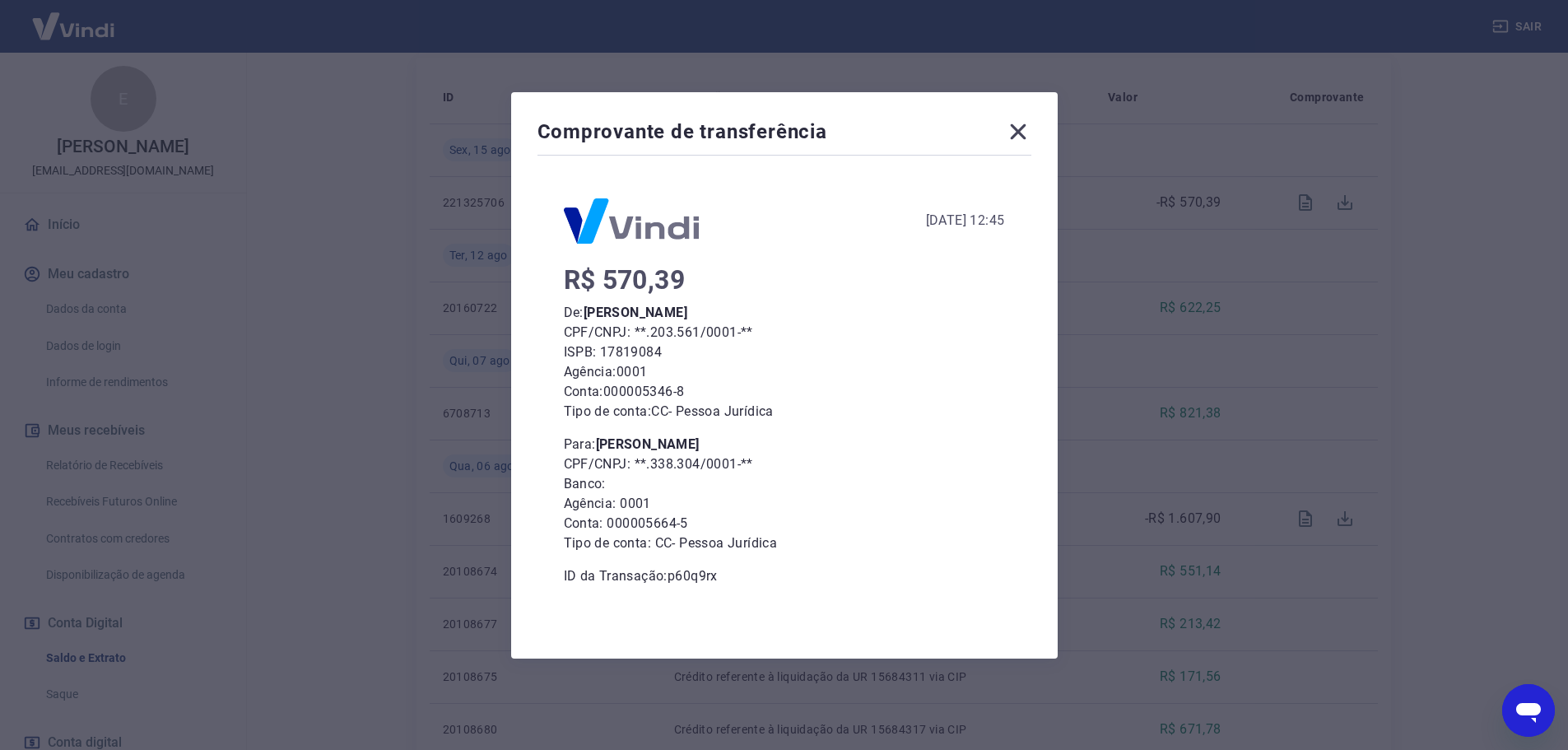
click at [1390, 403] on div "Comprovante de transferência 15 de Agosto de 2025, 12:45 R$ 570,39 De: ELIANGEL…" at bounding box center [784, 375] width 1568 height 750
click at [1023, 136] on icon at bounding box center [1019, 132] width 26 height 26
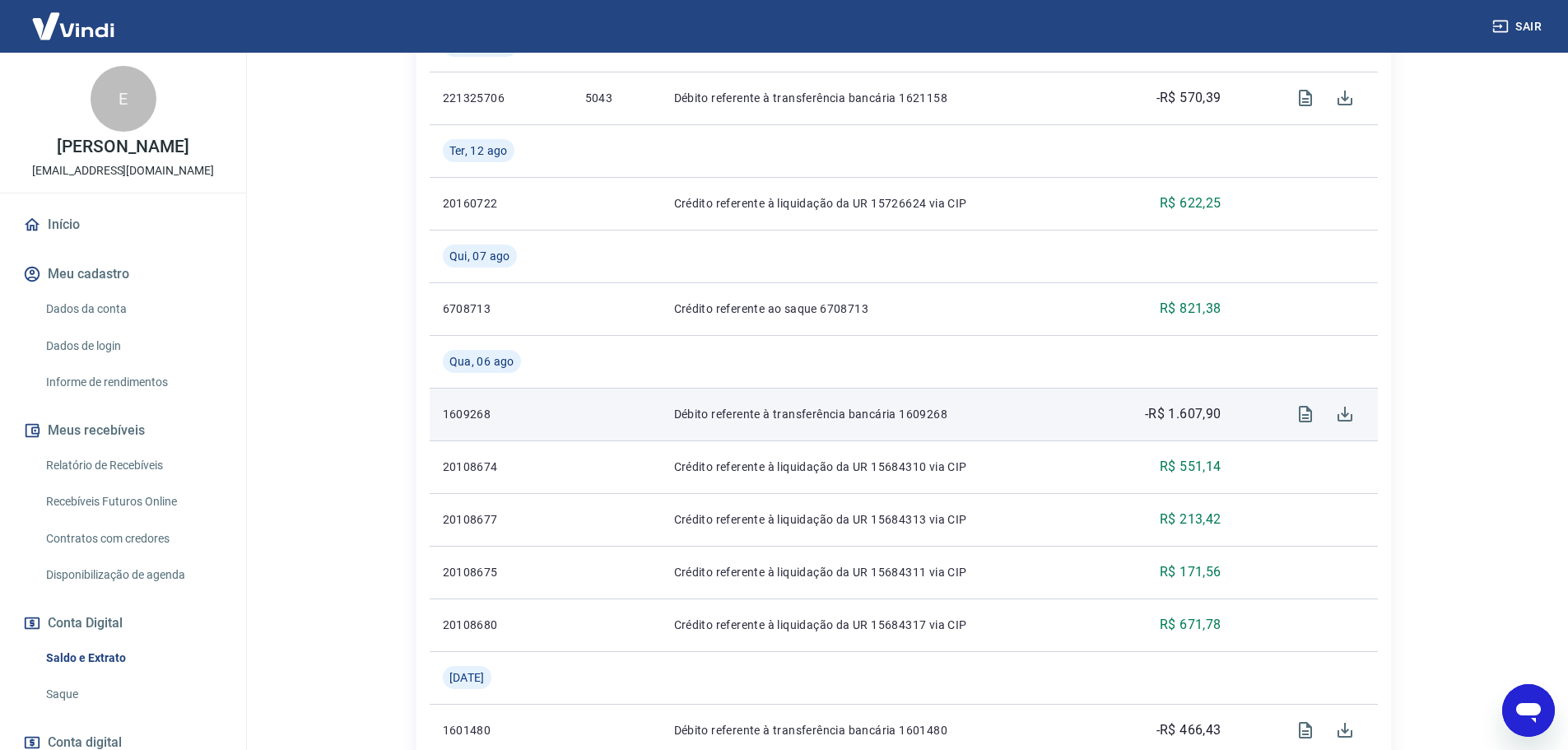
scroll to position [576, 0]
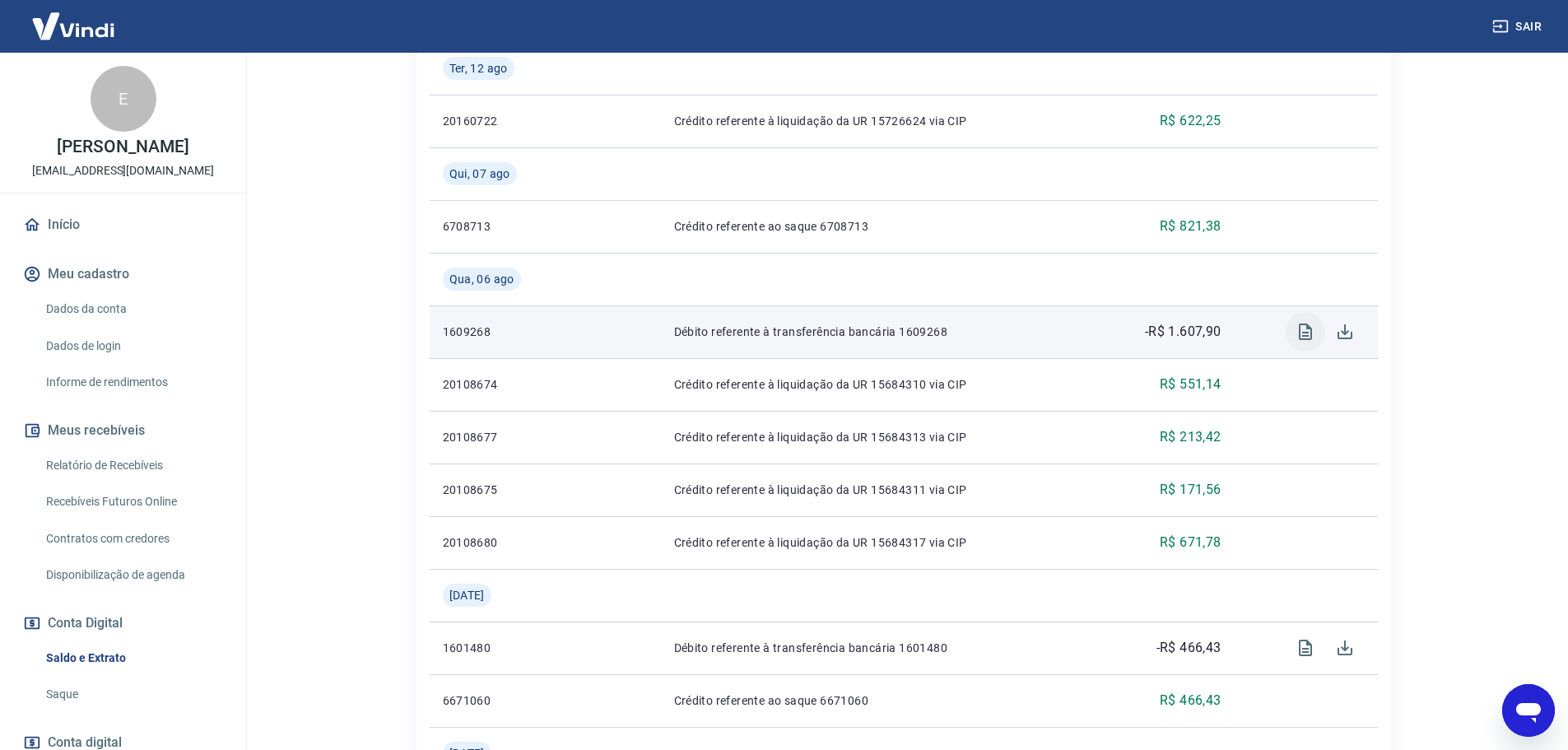
click at [1309, 333] on icon "Visualizar" at bounding box center [1305, 332] width 20 height 20
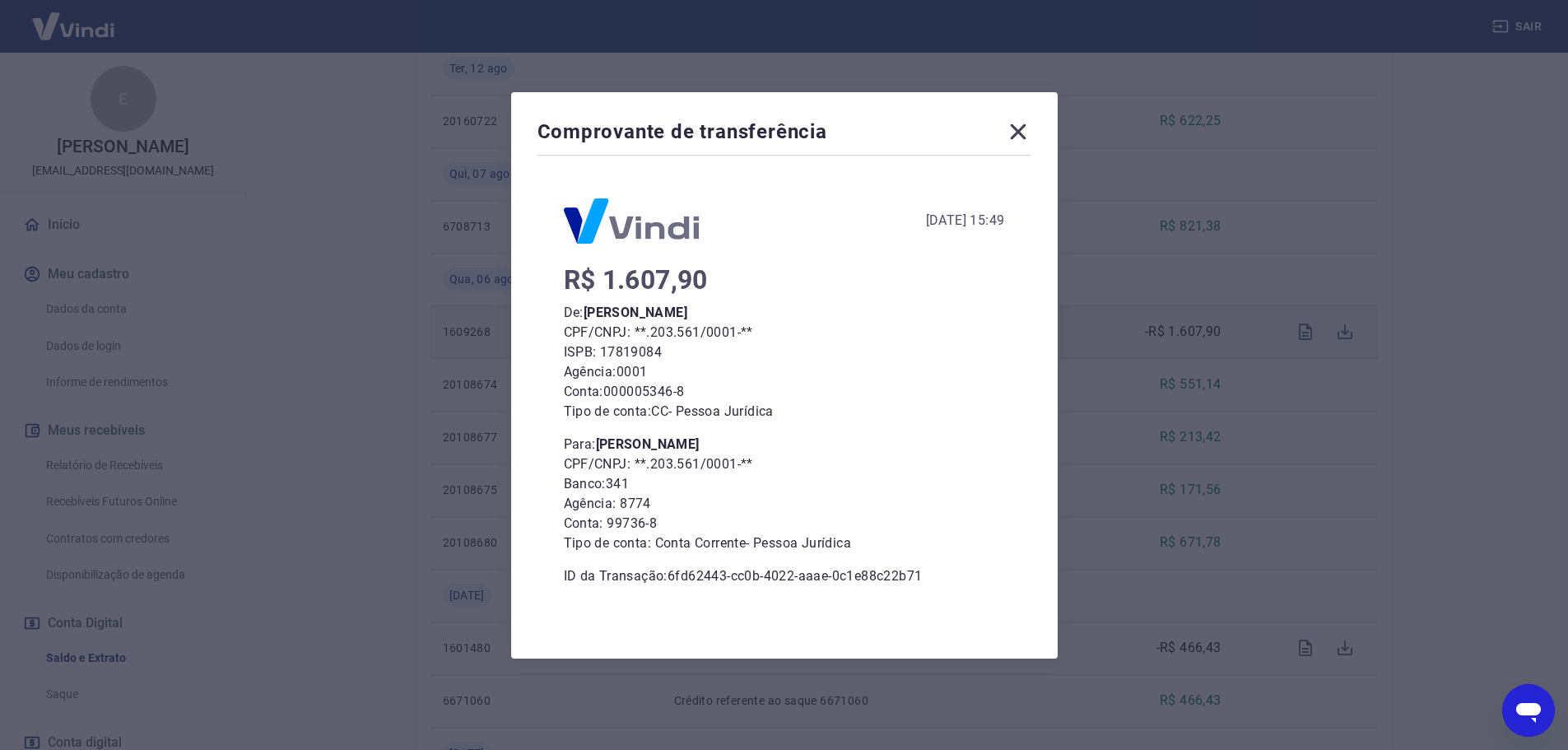
click at [1021, 137] on icon at bounding box center [1019, 132] width 26 height 26
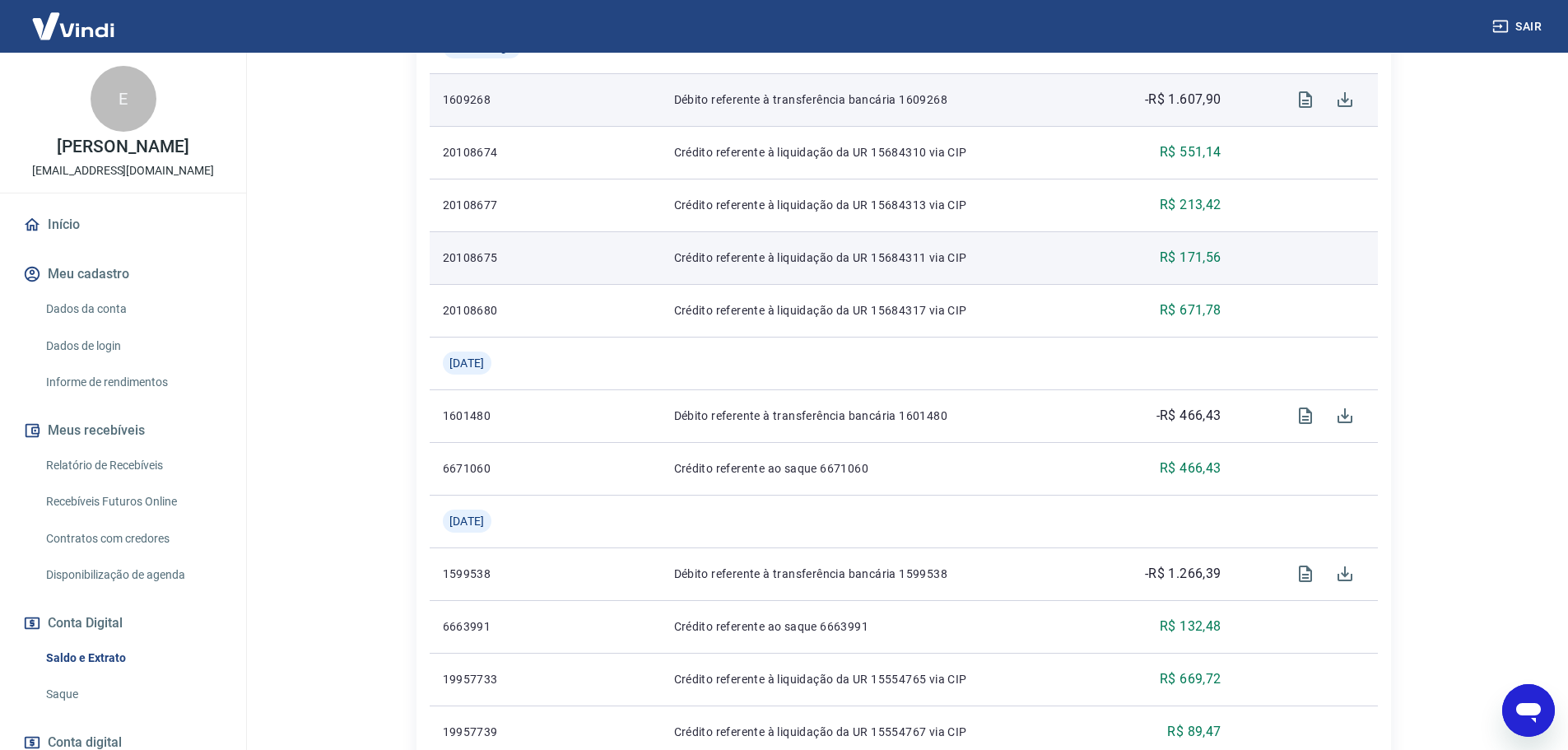
scroll to position [906, 0]
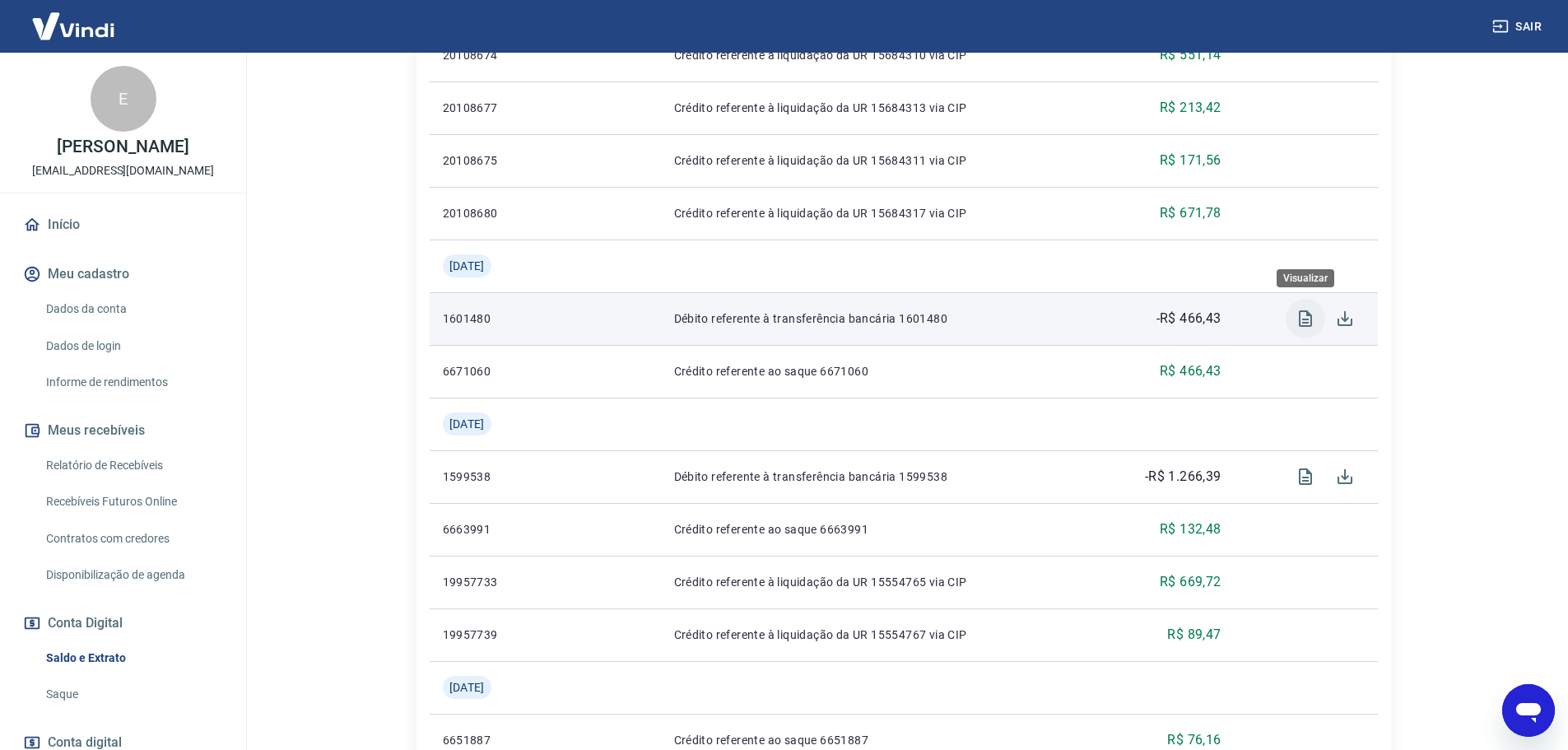
click at [1306, 322] on icon "Visualizar" at bounding box center [1305, 319] width 13 height 16
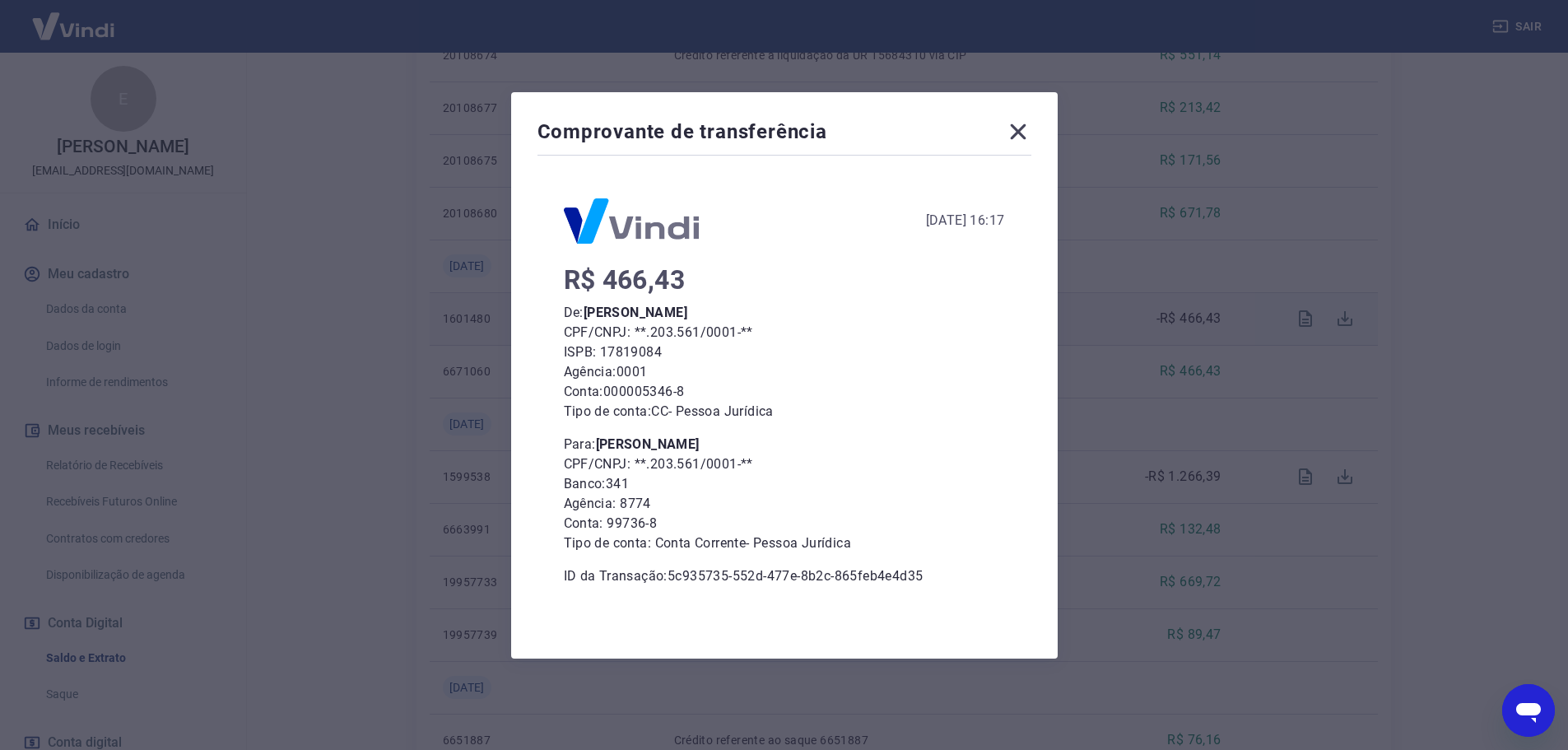
click at [1021, 130] on icon at bounding box center [1019, 132] width 26 height 26
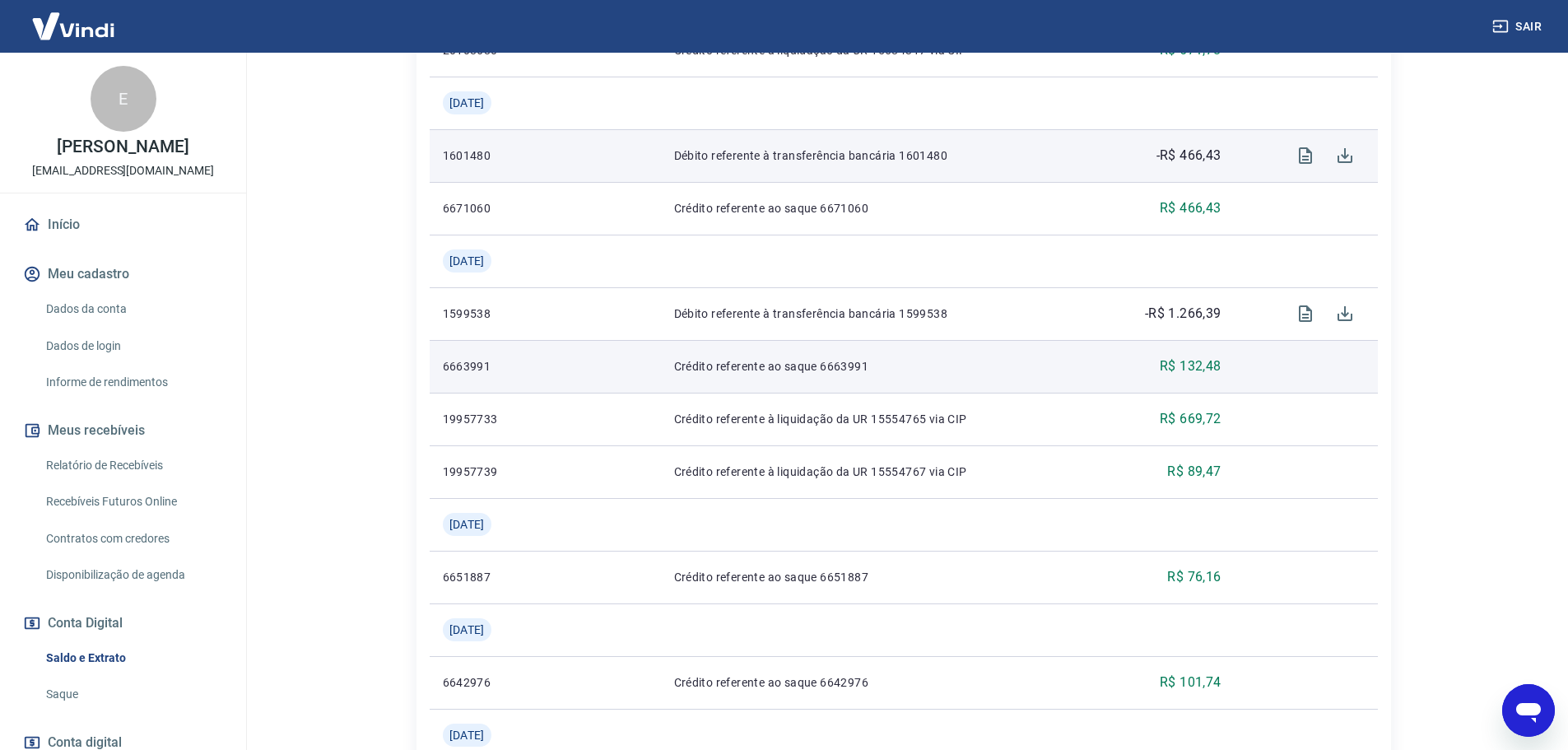
scroll to position [1070, 0]
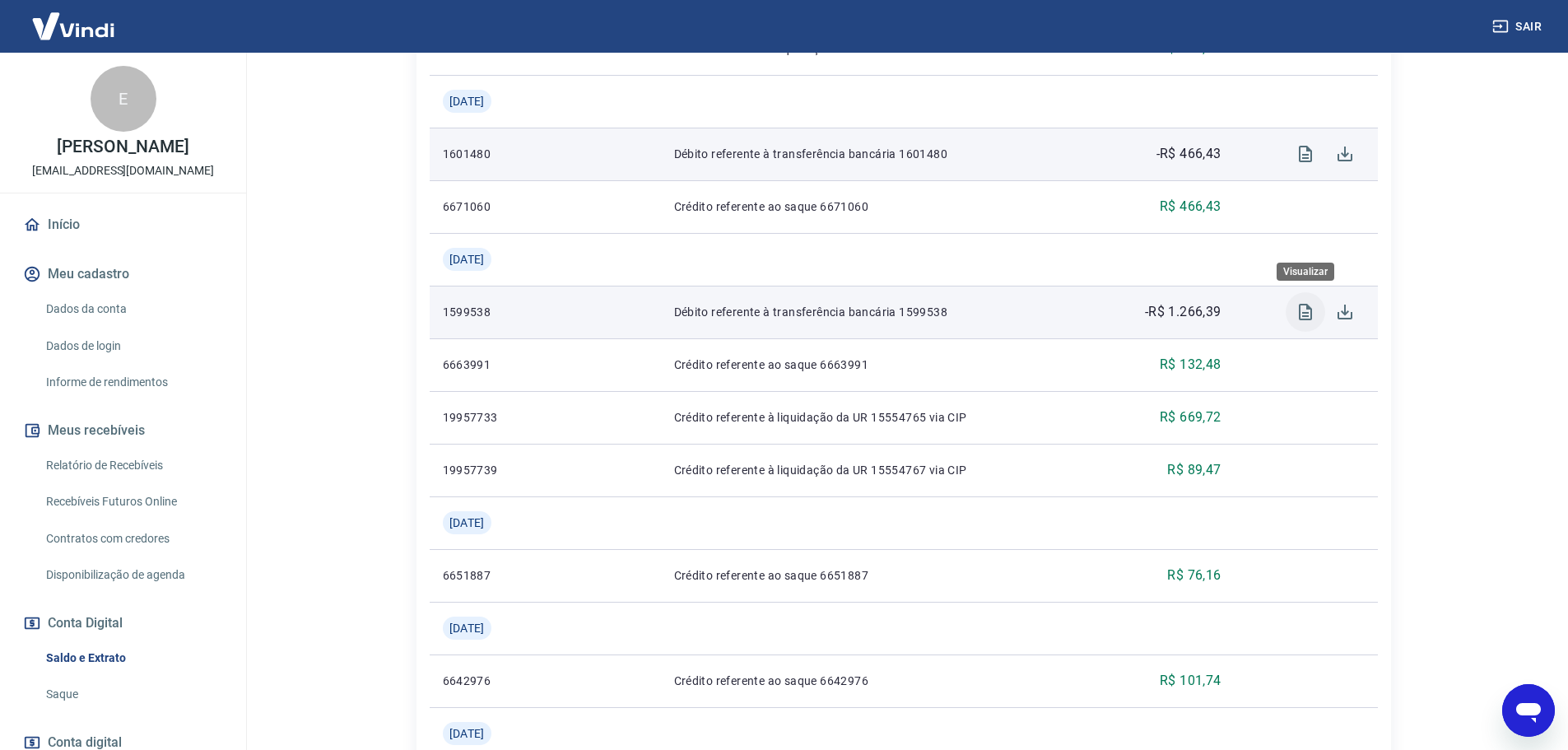
click at [1309, 308] on icon "Visualizar" at bounding box center [1305, 312] width 13 height 16
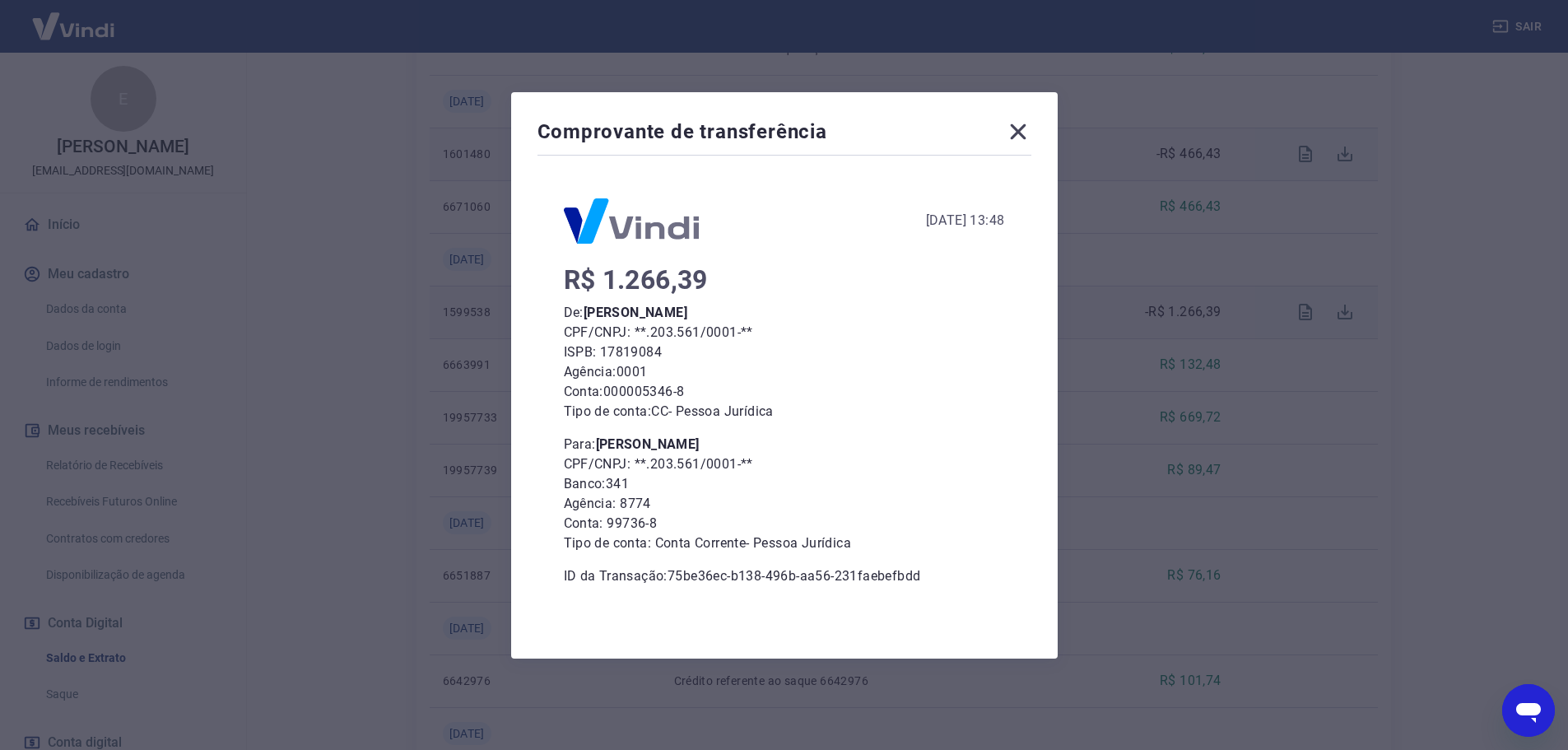
click at [1025, 131] on icon at bounding box center [1018, 131] width 16 height 16
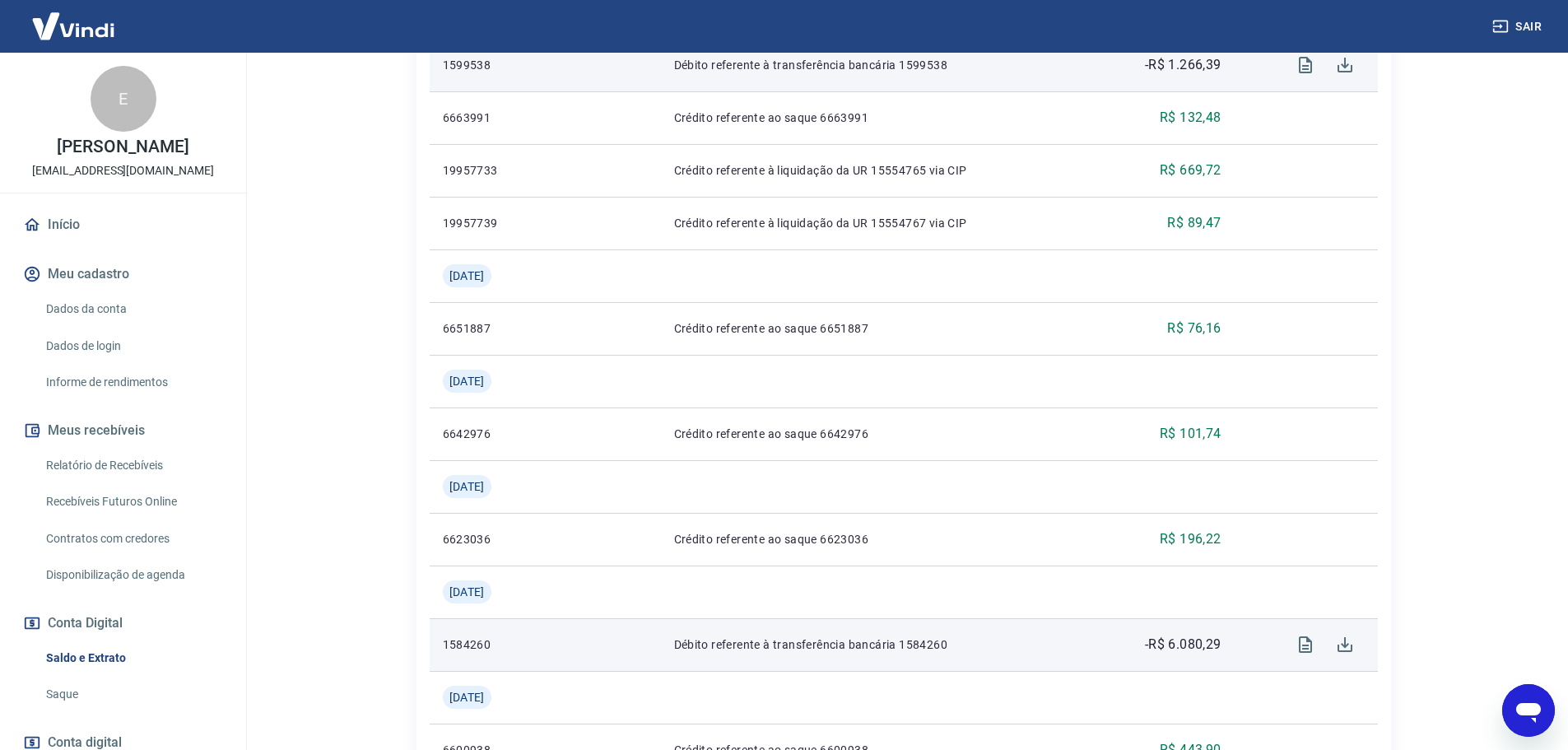
scroll to position [1553, 0]
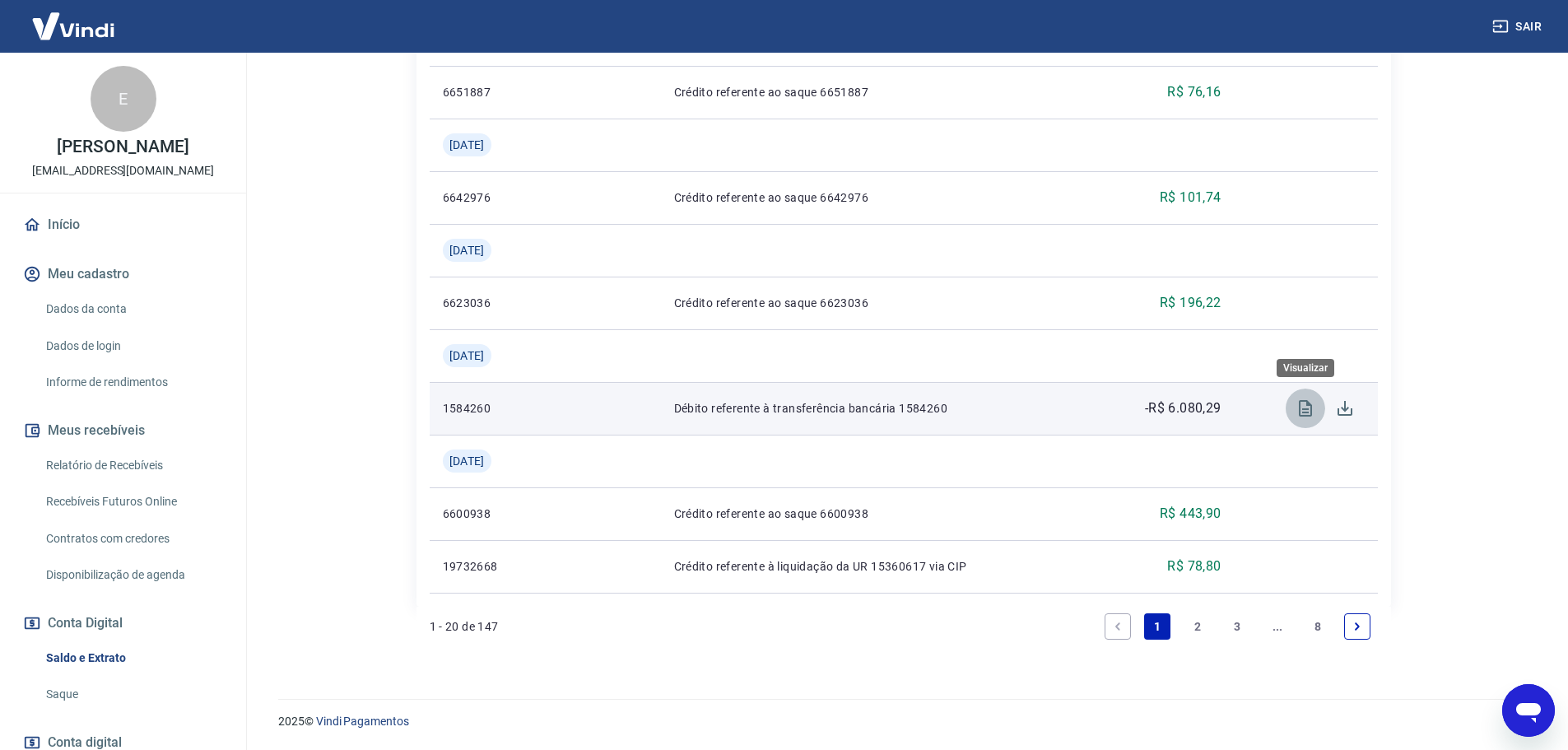
click at [1309, 405] on icon "Visualizar" at bounding box center [1305, 408] width 13 height 16
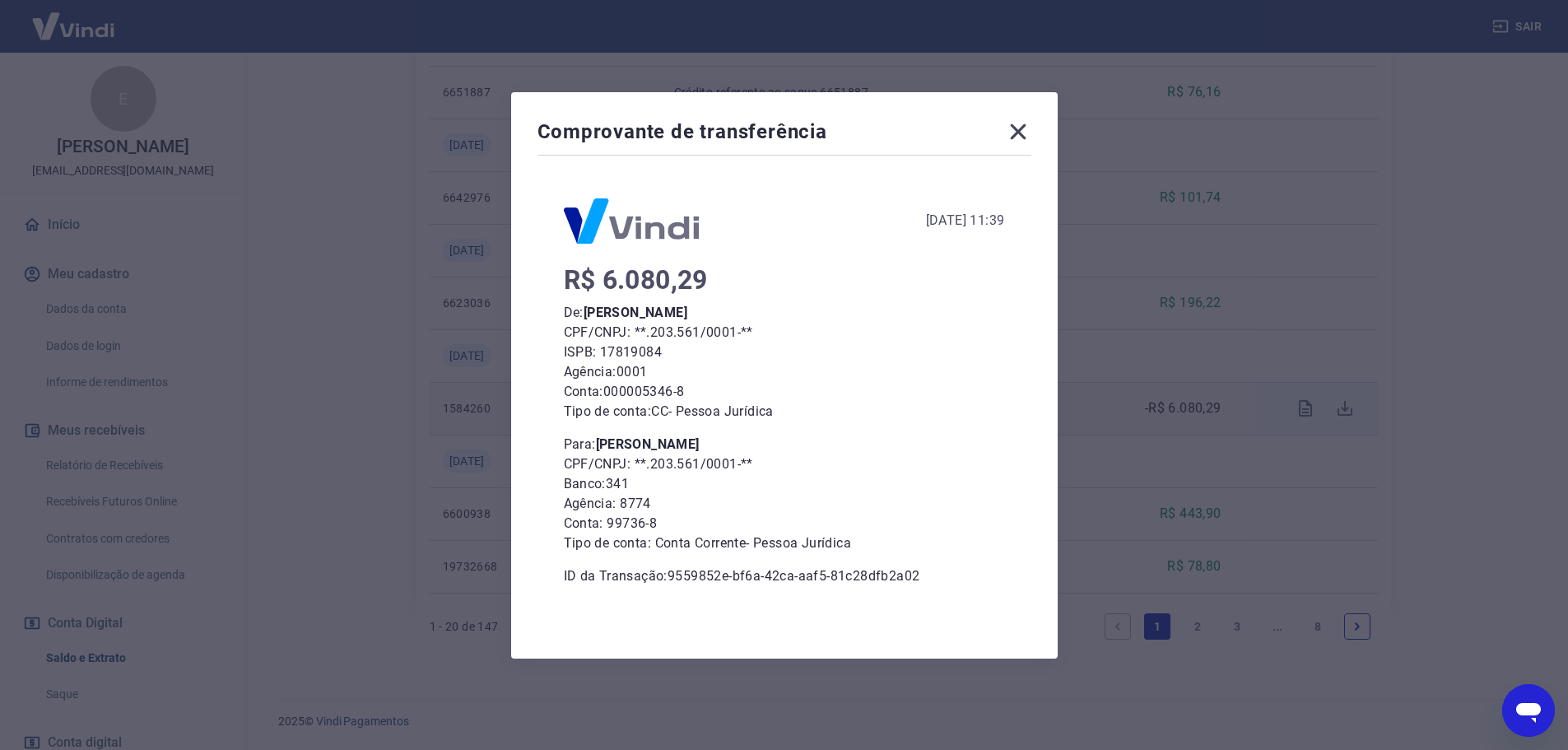
click at [1029, 129] on icon at bounding box center [1019, 132] width 26 height 26
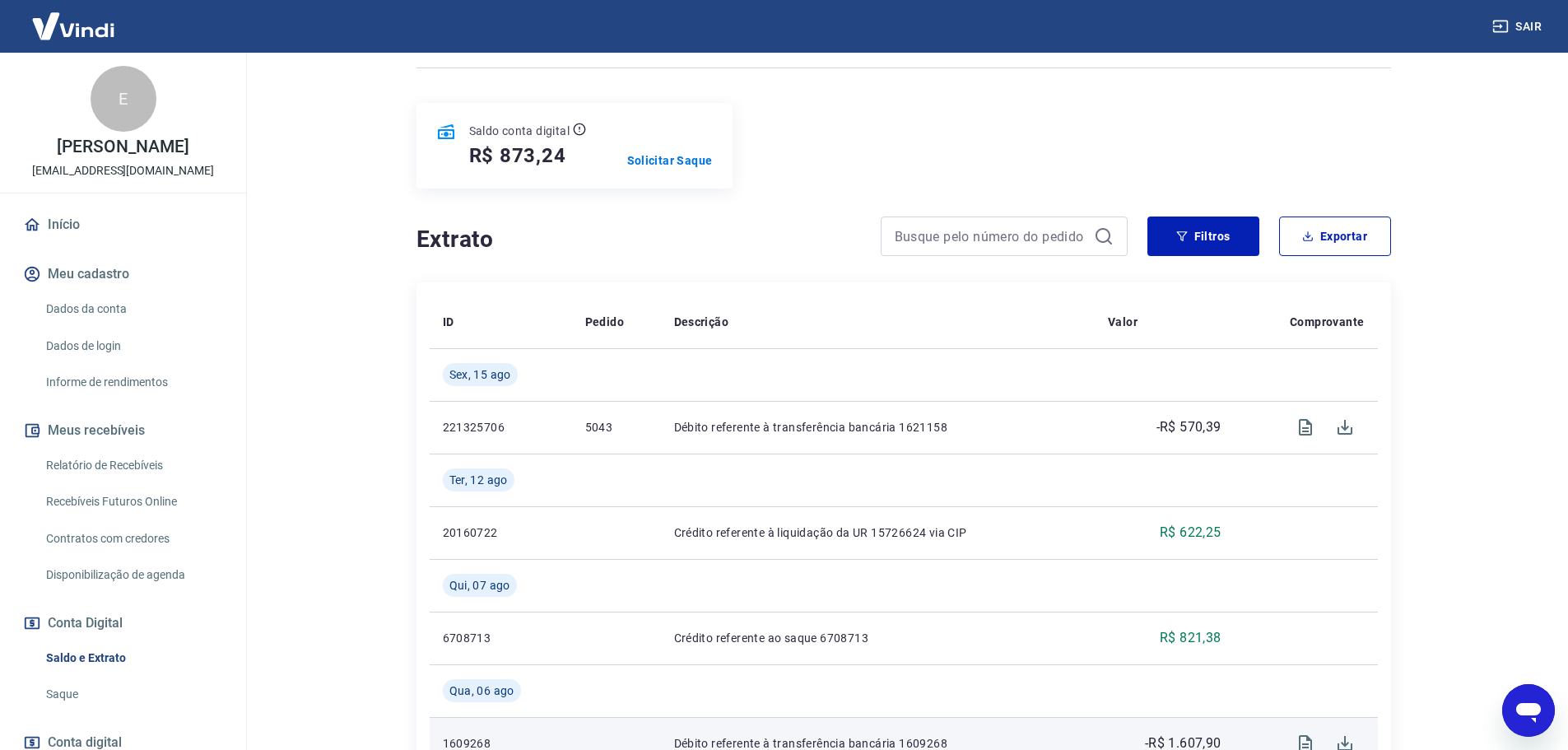
scroll to position [0, 0]
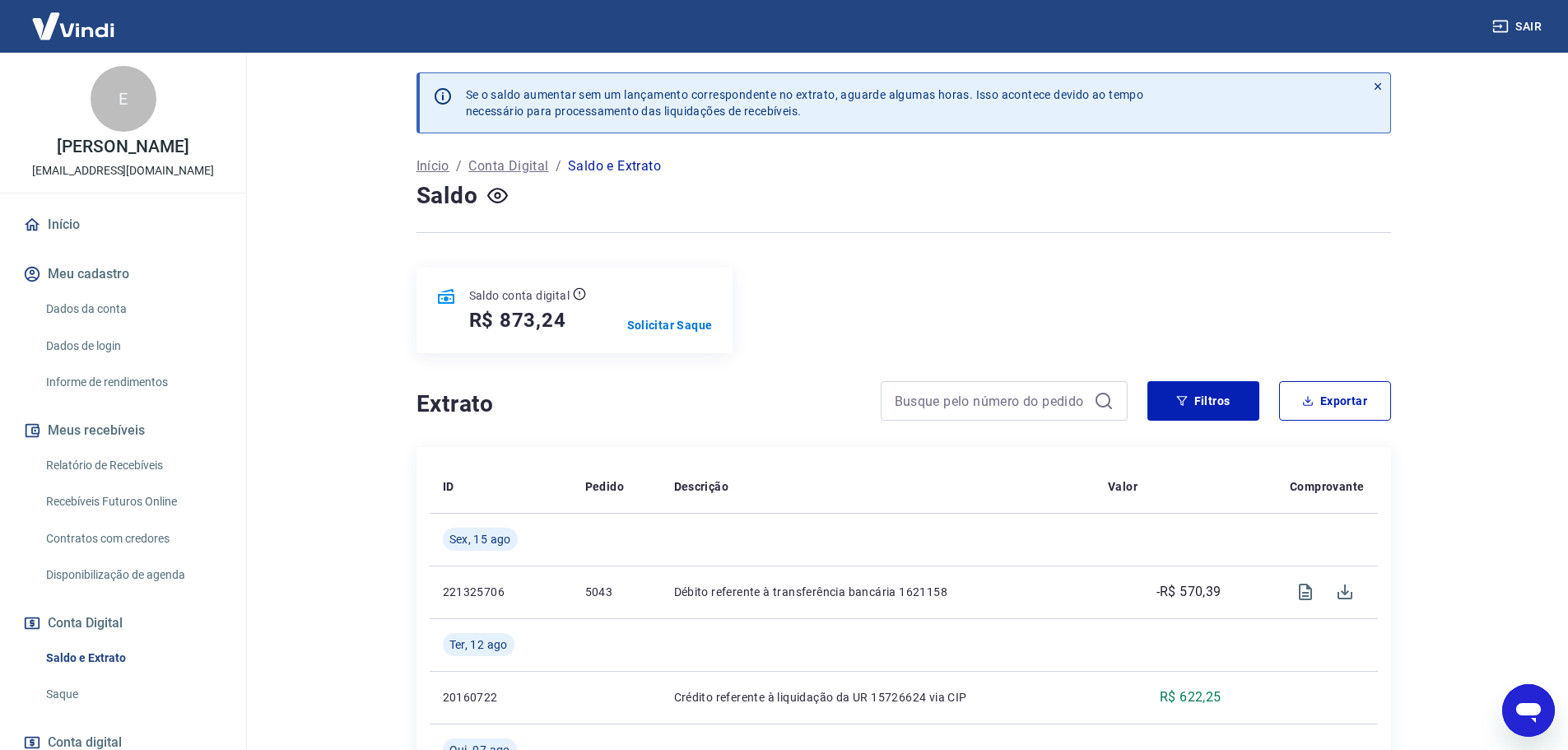
click at [1519, 712] on icon "Abrir janela de mensagens" at bounding box center [1528, 713] width 25 height 20
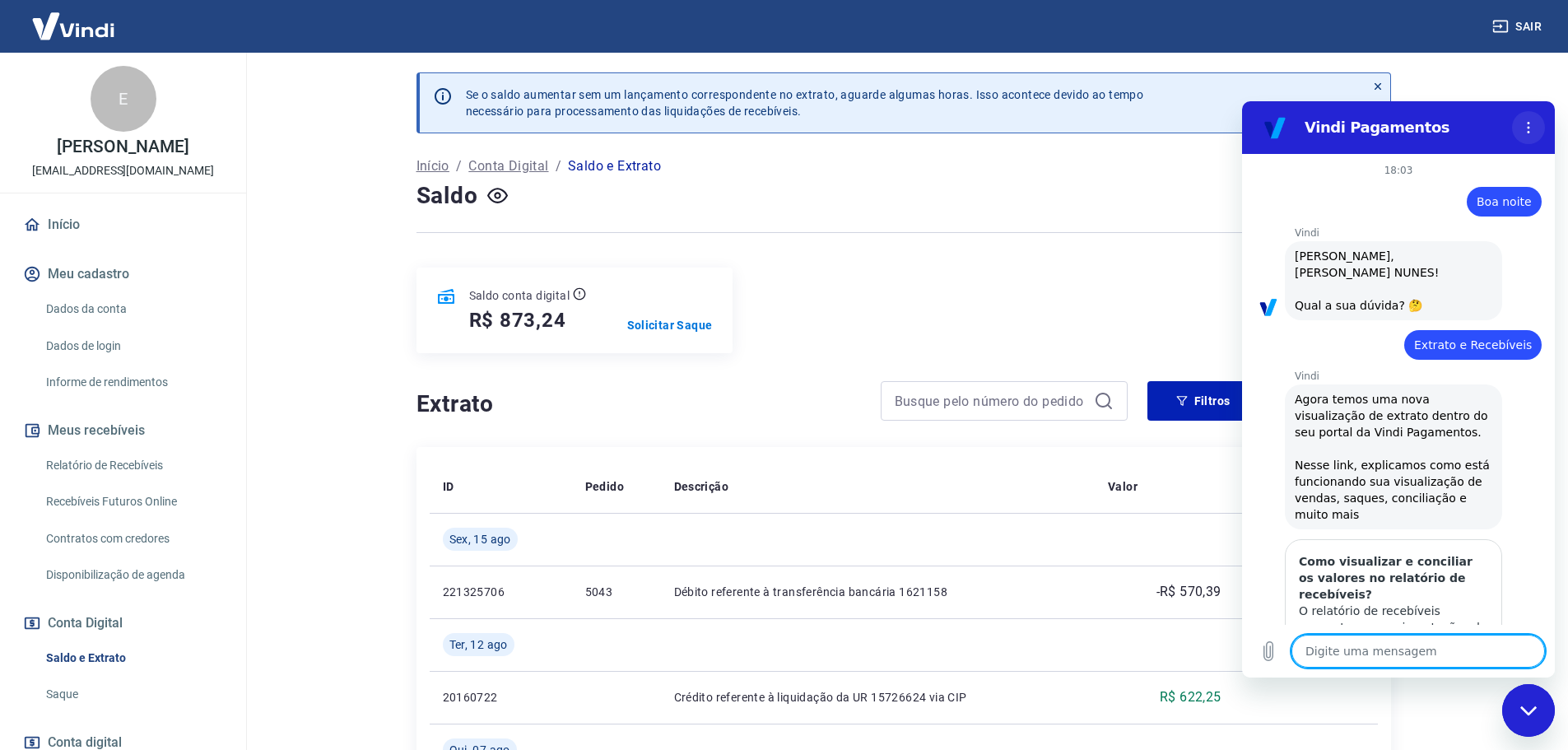
click at [1528, 129] on icon "Menu de opções" at bounding box center [1528, 128] width 13 height 13
click at [1003, 252] on div at bounding box center [904, 232] width 975 height 40
click at [1043, 292] on div "Saldo conta digital R$ 873,24 Solicitar Saque" at bounding box center [904, 310] width 975 height 86
click at [1528, 712] on icon "Fechar janela de mensagens" at bounding box center [1528, 710] width 17 height 11
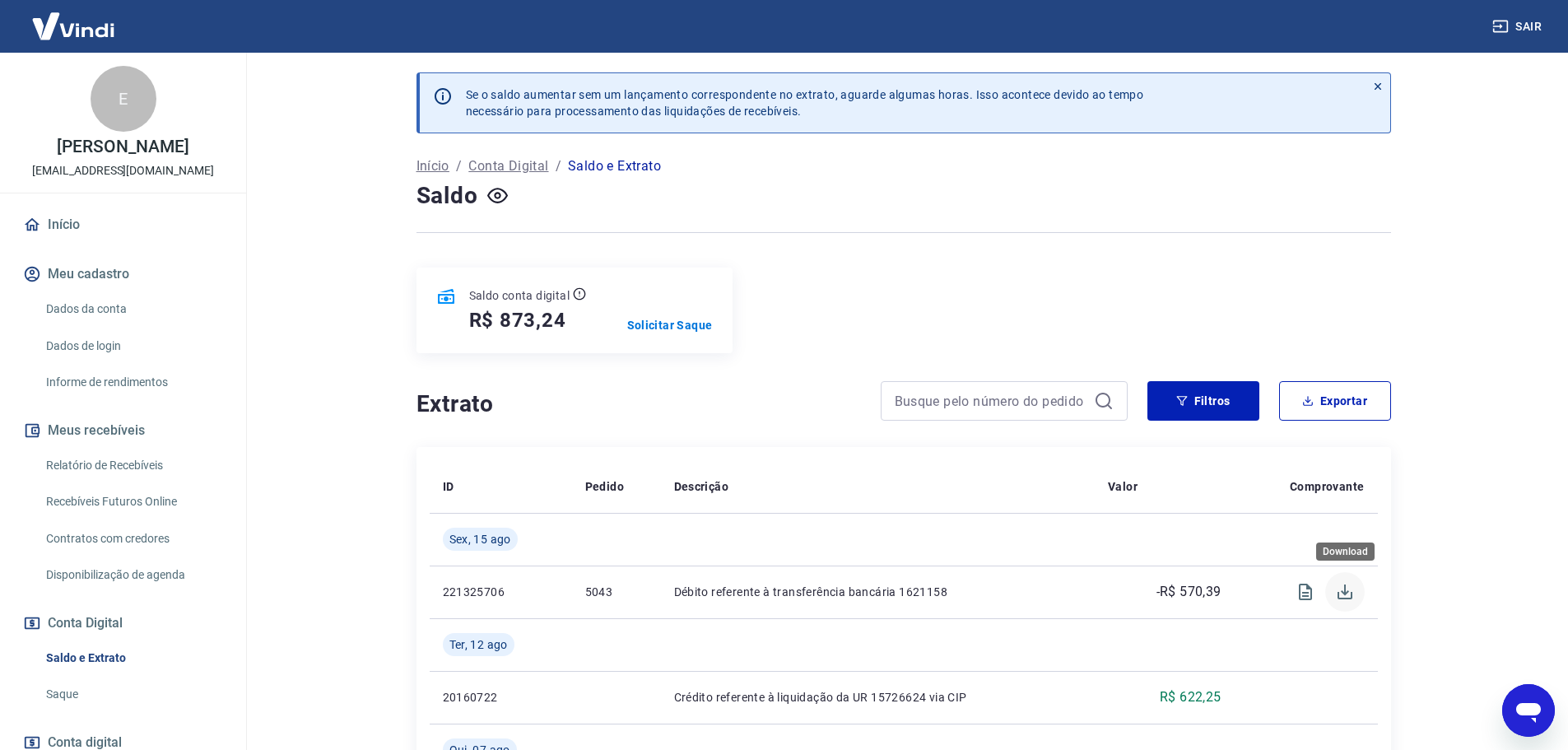
click at [1340, 591] on icon "Download" at bounding box center [1345, 592] width 20 height 20
type textarea "x"
